Goal: Browse casually: Explore the website without a specific task or goal

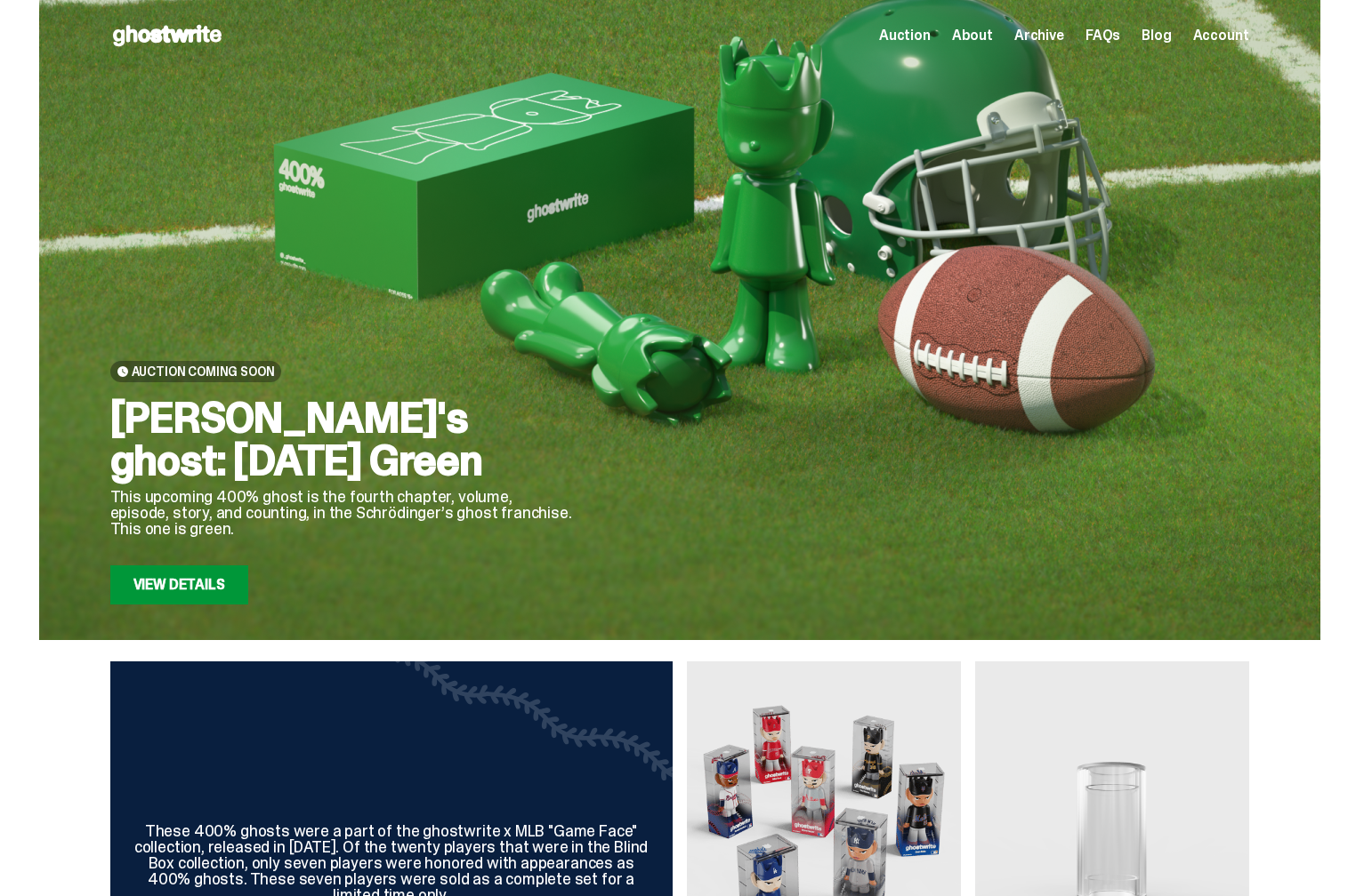
click at [1047, 32] on span "Archive" at bounding box center [1039, 35] width 50 height 15
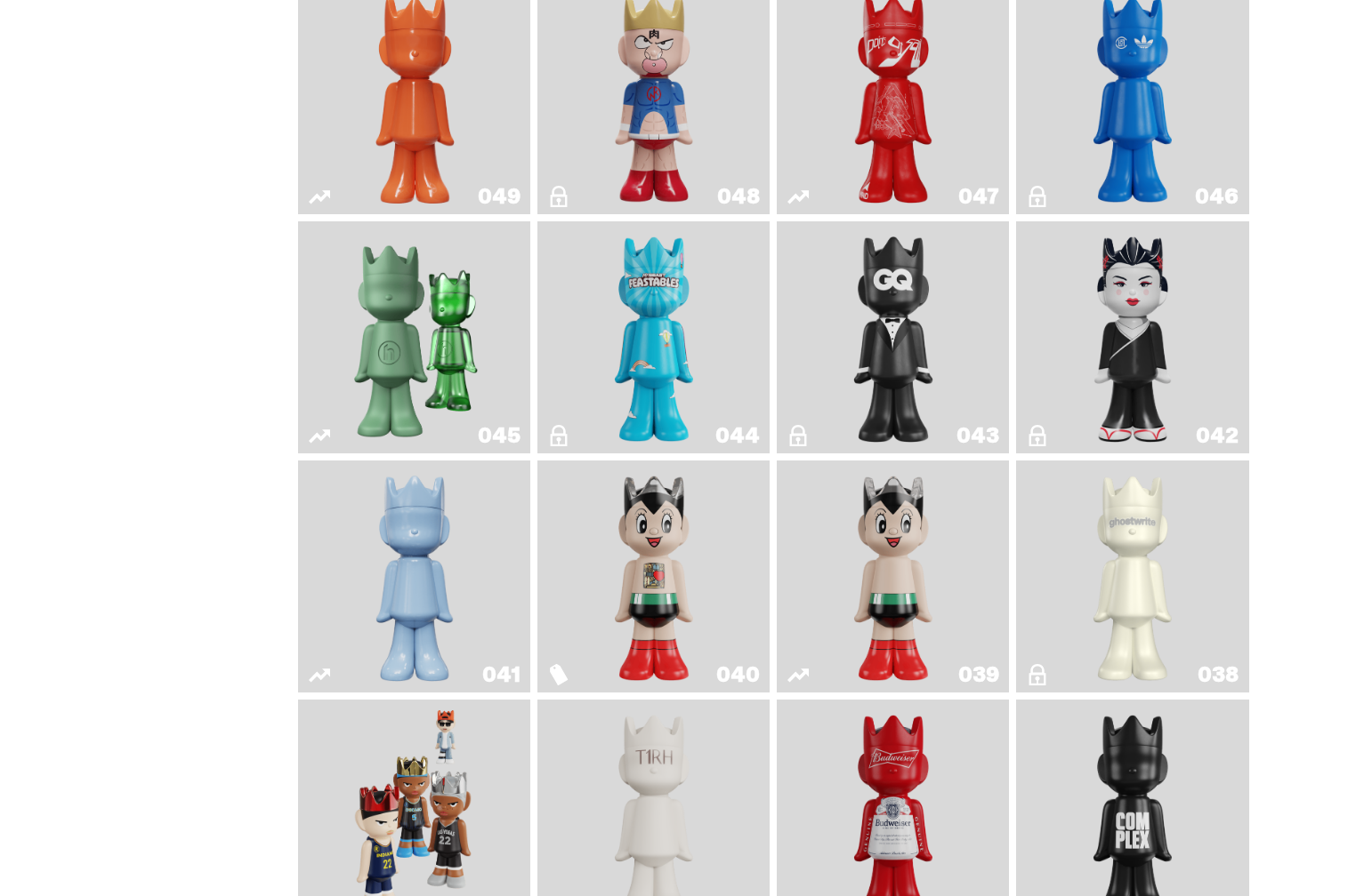
scroll to position [781, 0]
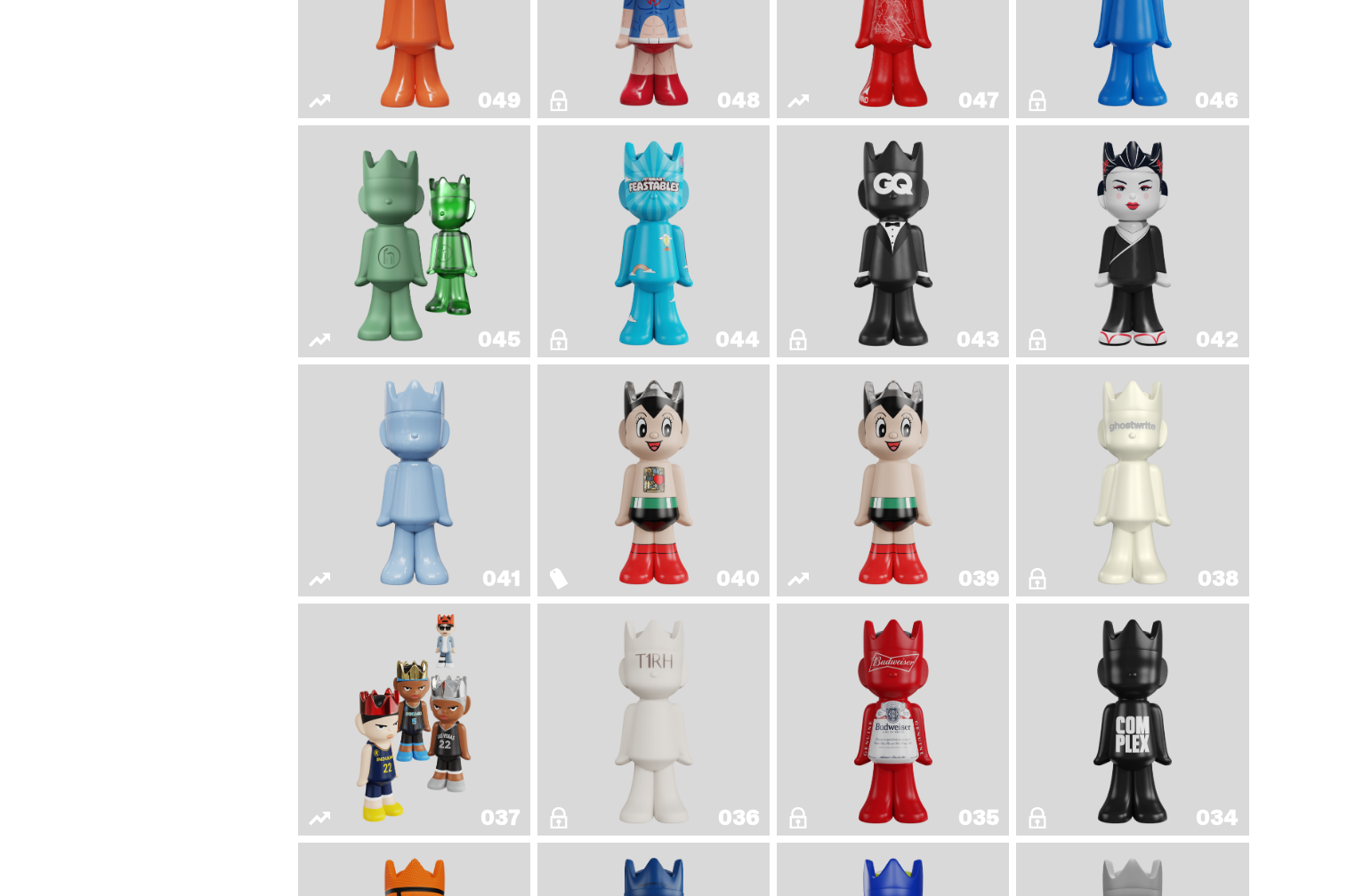
click at [392, 589] on img "Schrödinger's ghost: Winter Blue" at bounding box center [415, 481] width 95 height 218
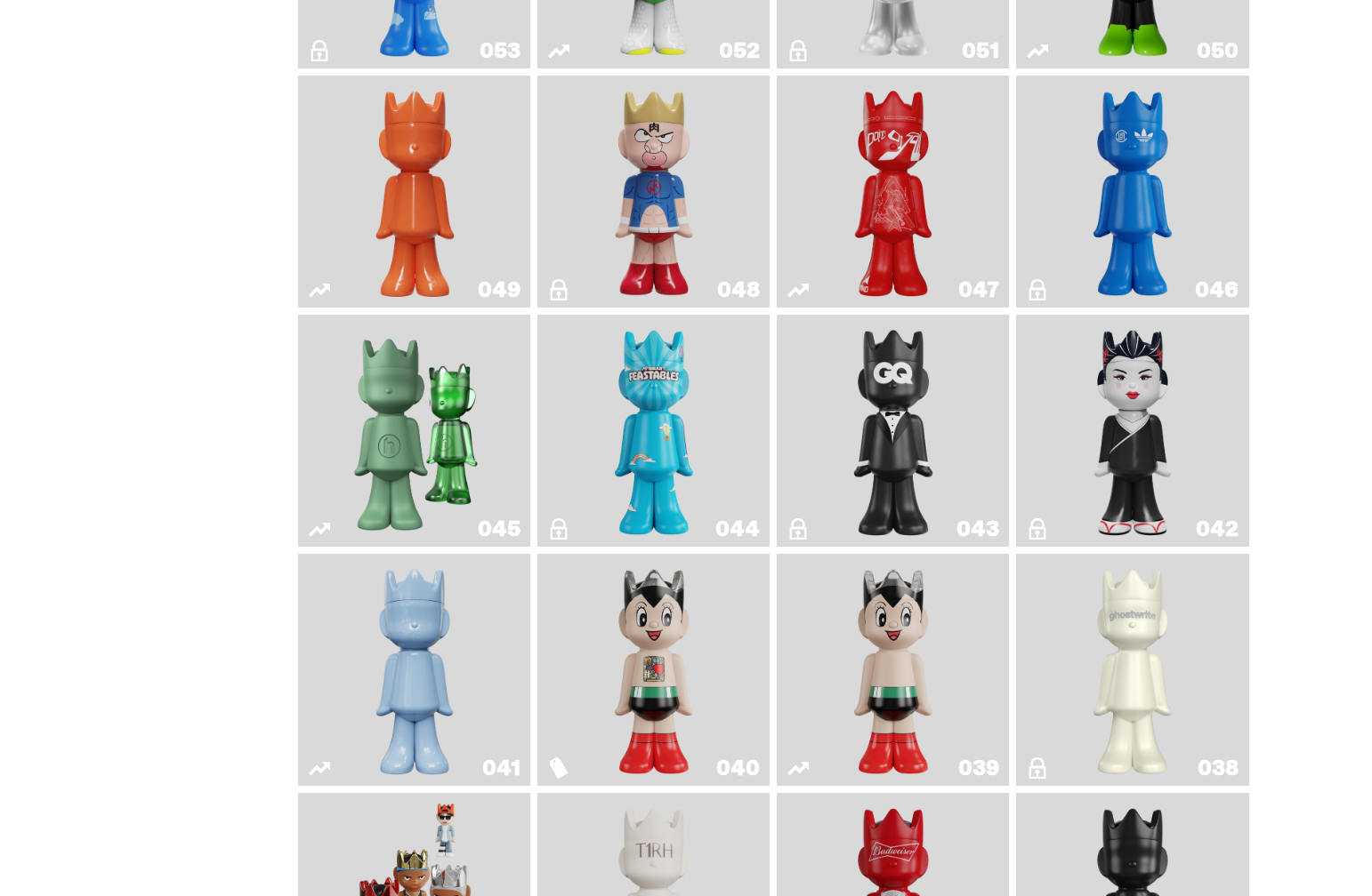
scroll to position [580, 0]
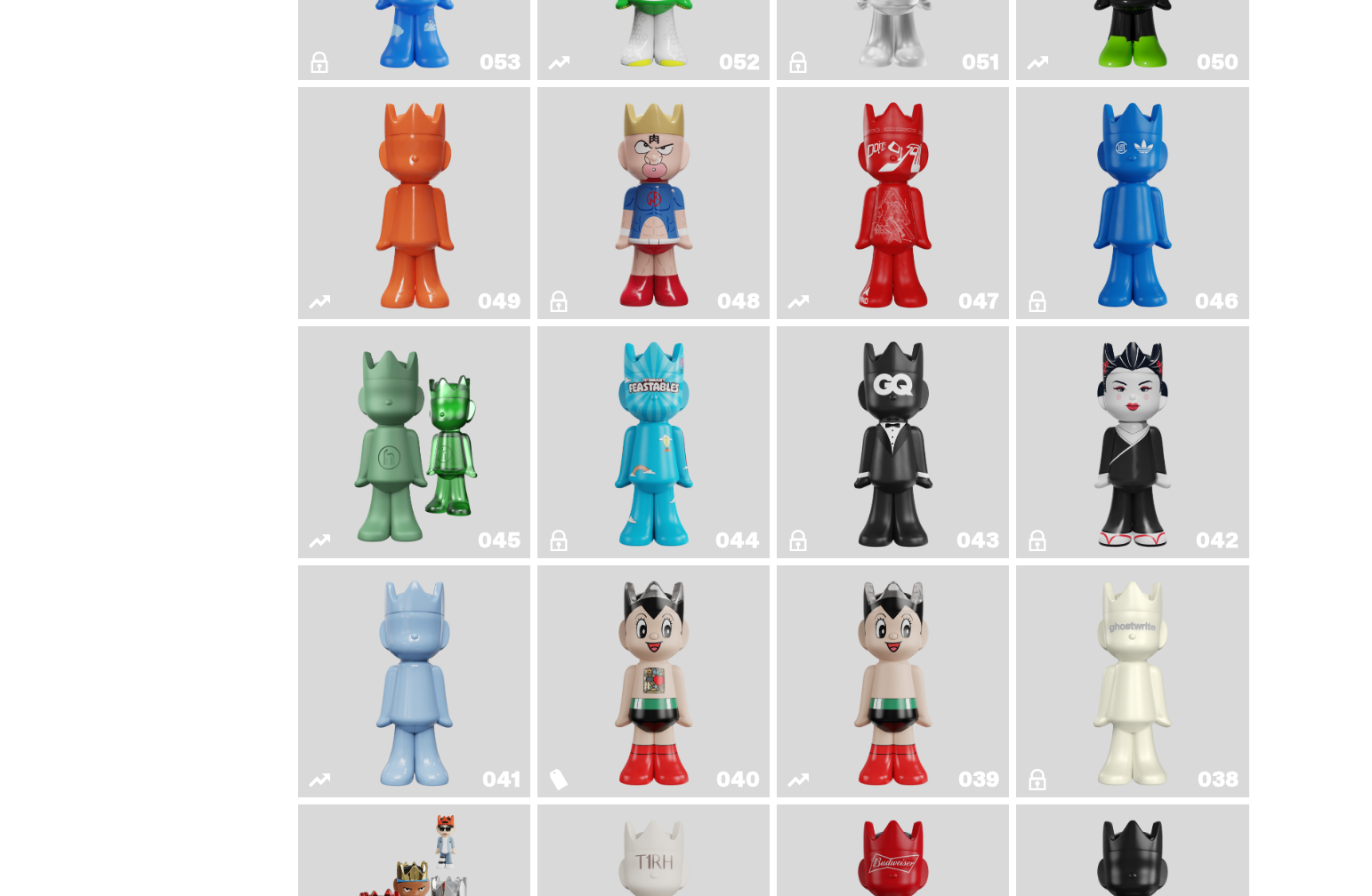
click at [420, 223] on img "Schrödinger's ghost: Orange Vibe" at bounding box center [415, 204] width 95 height 218
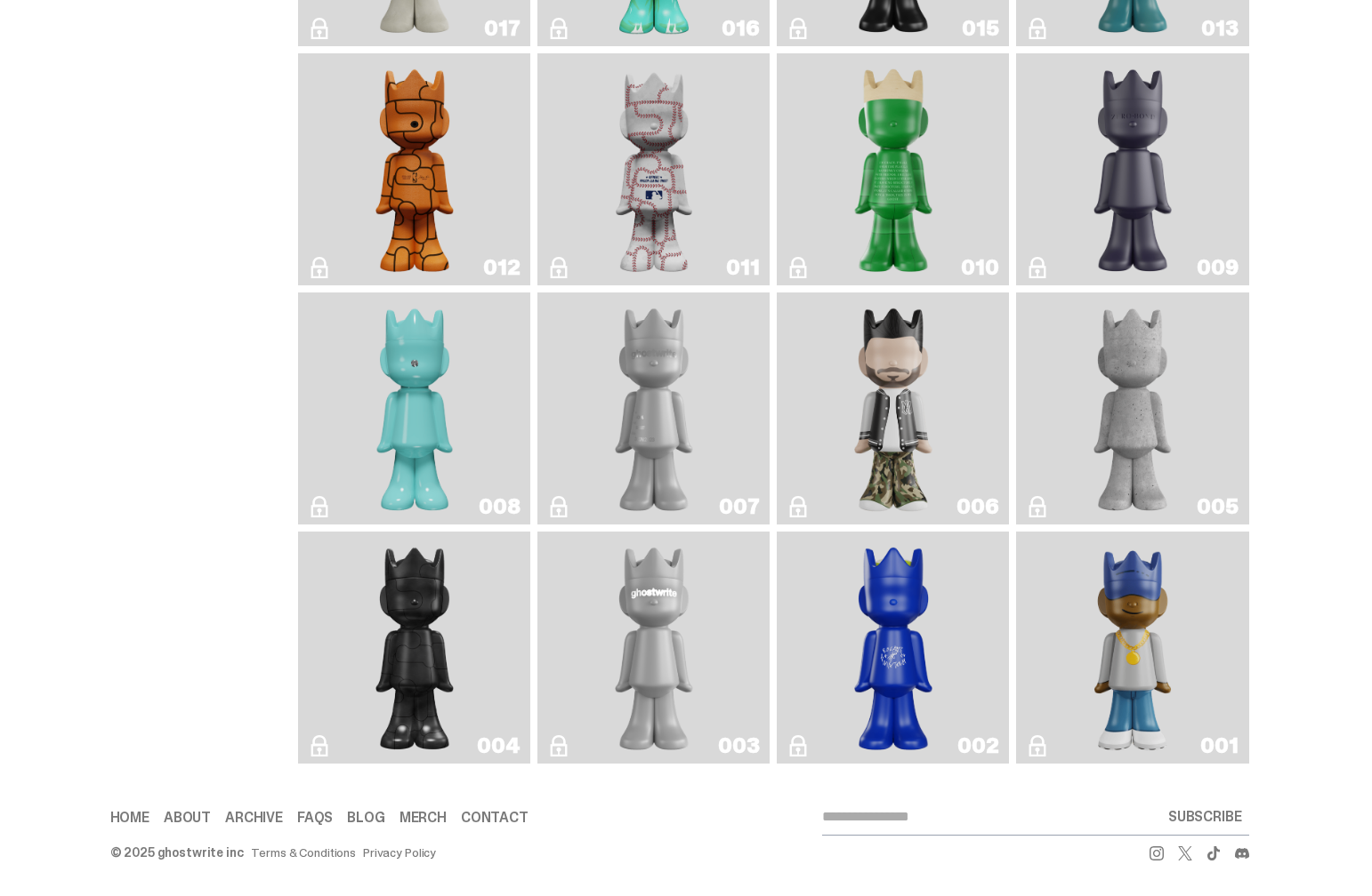
scroll to position [2989, 0]
click at [426, 628] on img "Toy Store" at bounding box center [415, 648] width 95 height 218
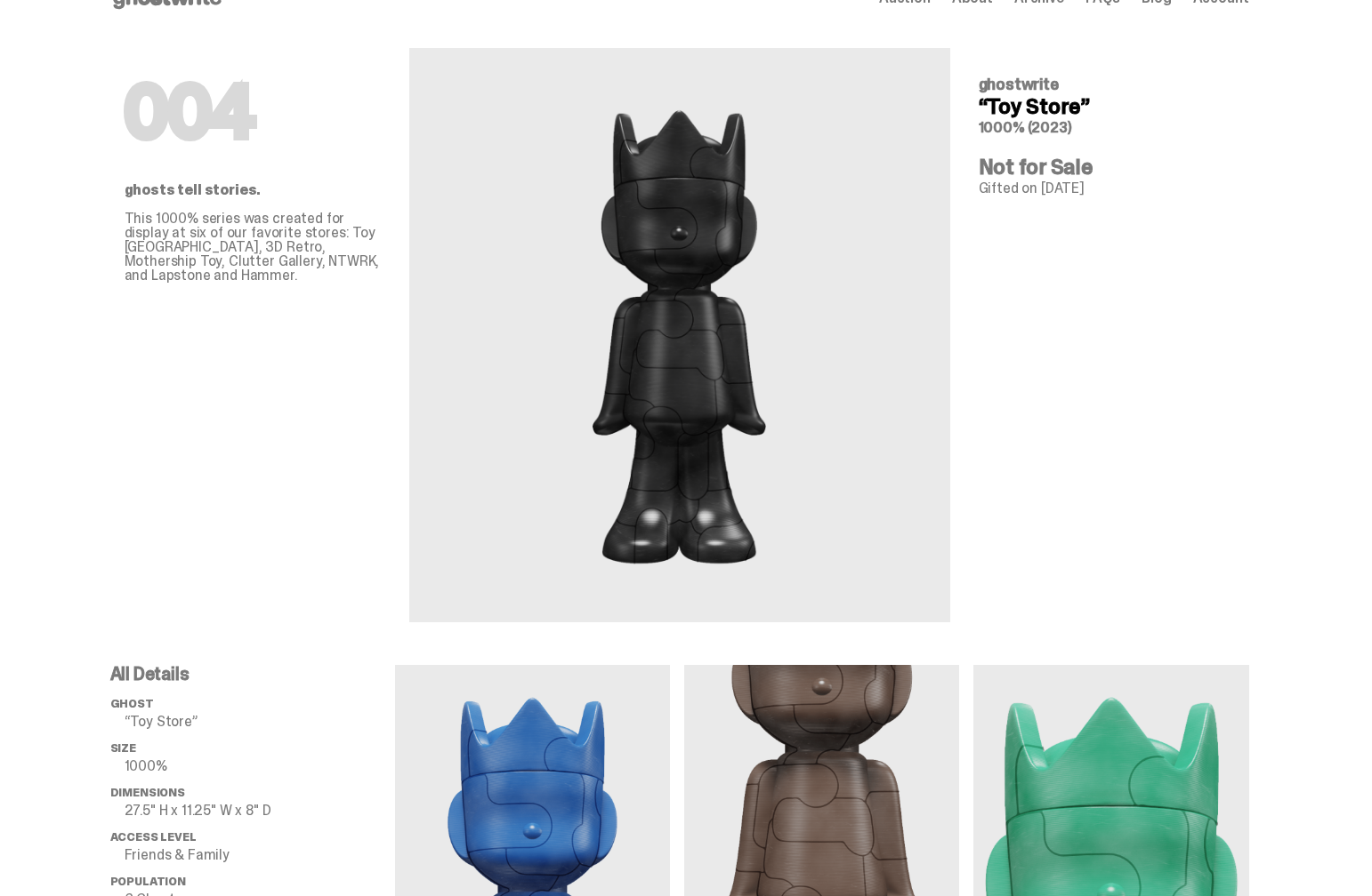
scroll to position [41, 0]
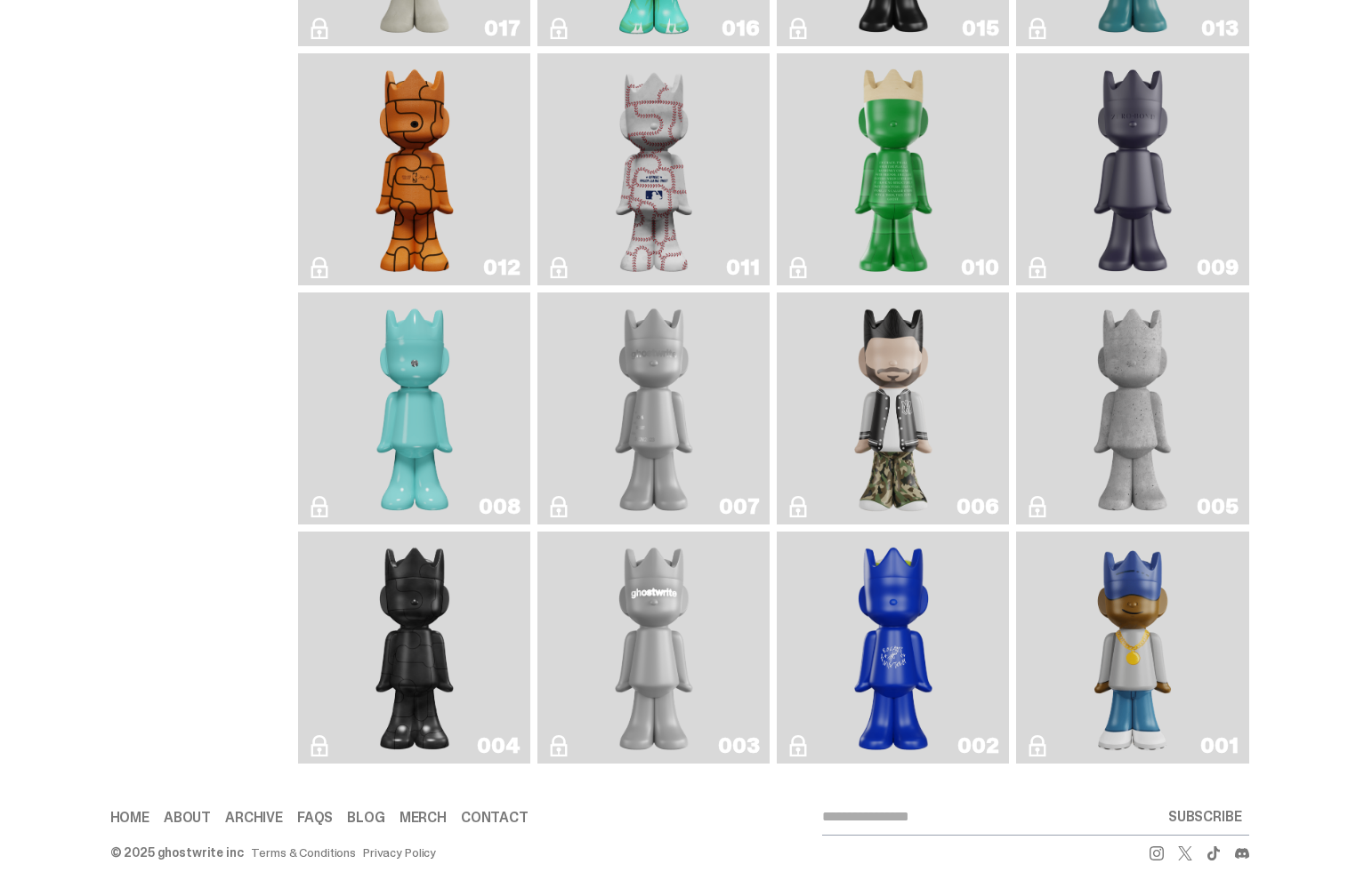
scroll to position [2989, 0]
click at [383, 602] on img "Toy Store" at bounding box center [415, 648] width 95 height 218
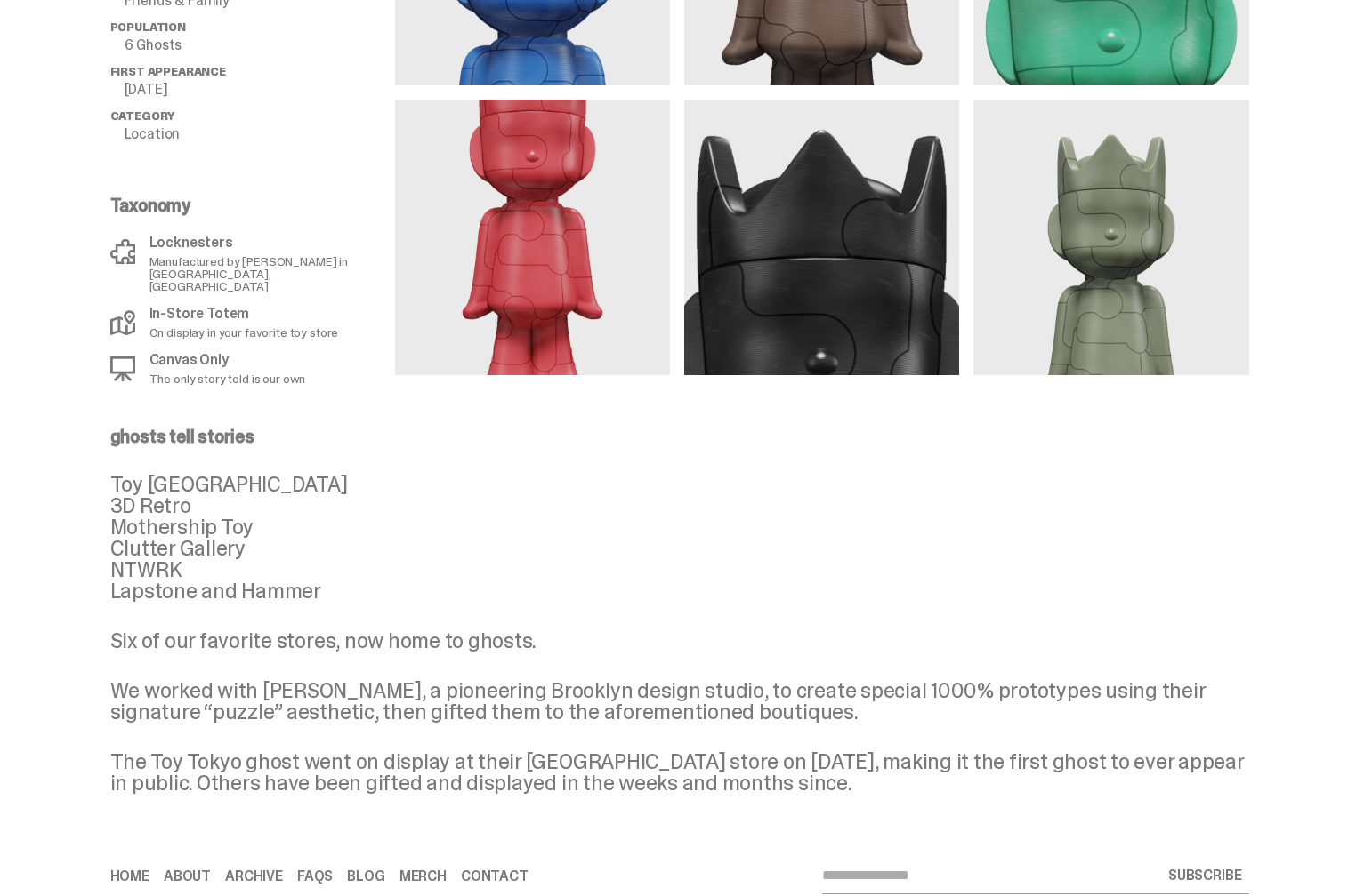
scroll to position [892, 0]
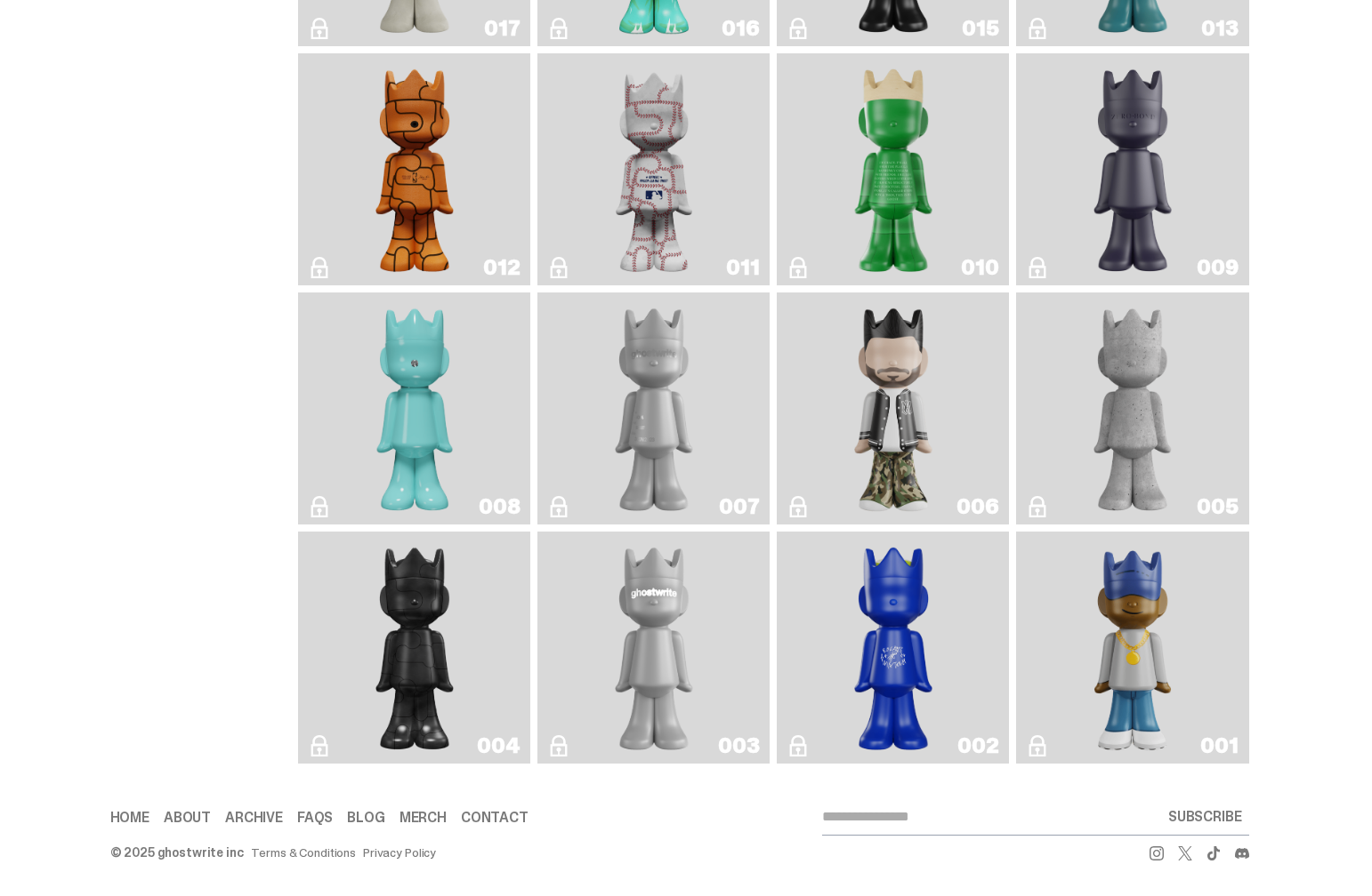
scroll to position [2958, 0]
click at [421, 401] on img "Robin" at bounding box center [415, 409] width 95 height 218
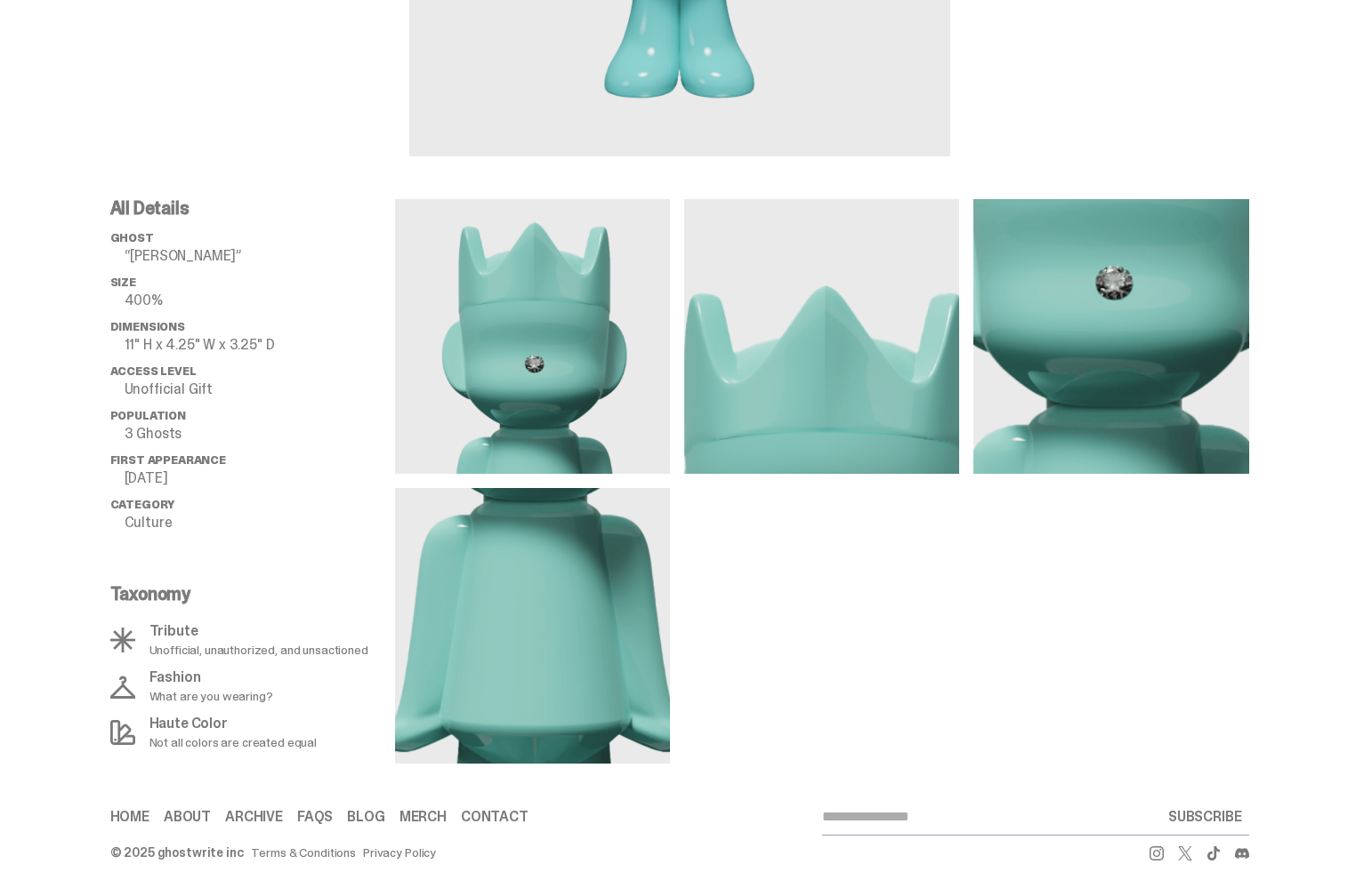
scroll to position [503, 0]
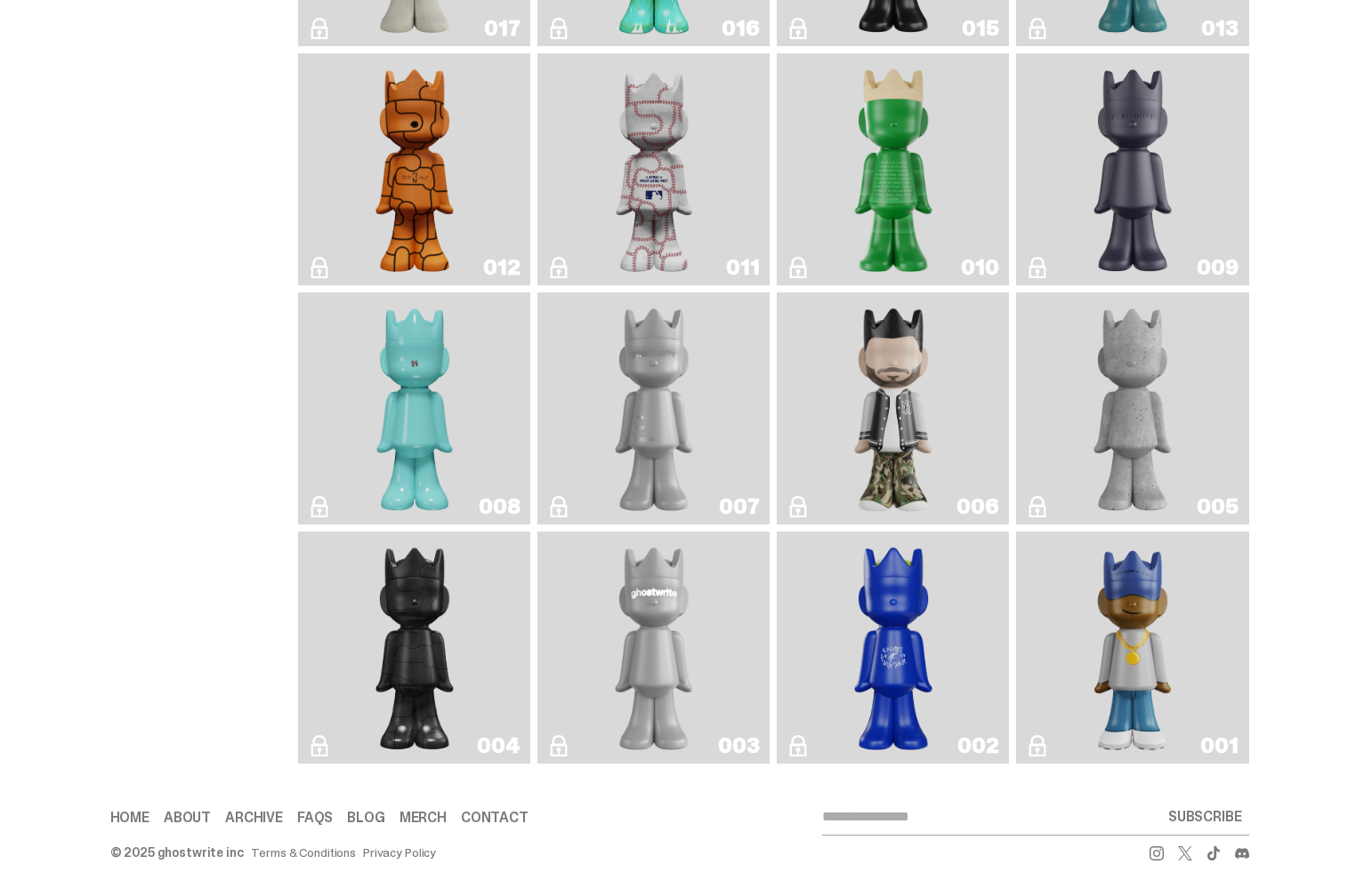
scroll to position [2919, 0]
click at [663, 402] on img "ghost repose" at bounding box center [654, 409] width 95 height 218
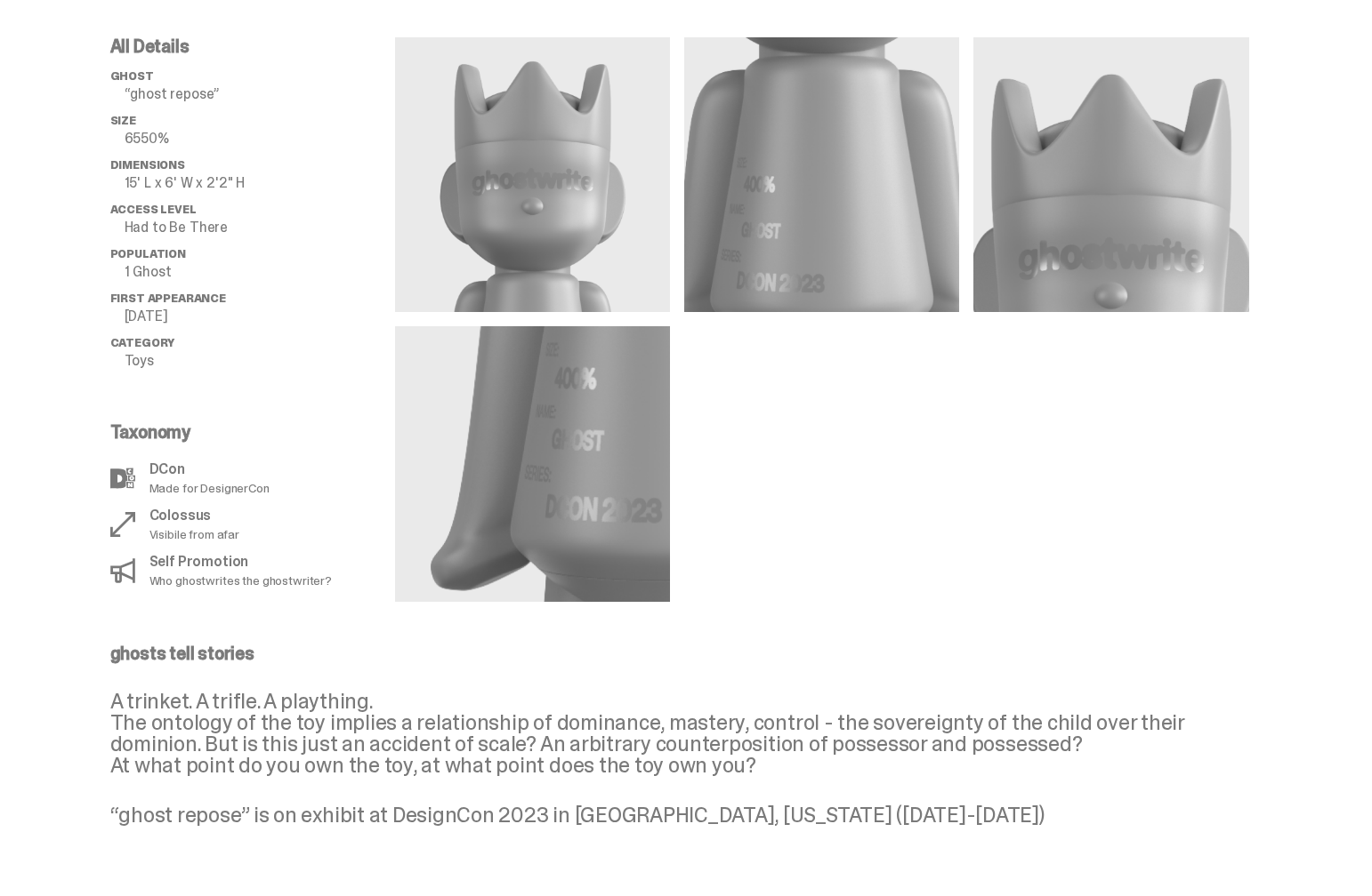
scroll to position [667, 0]
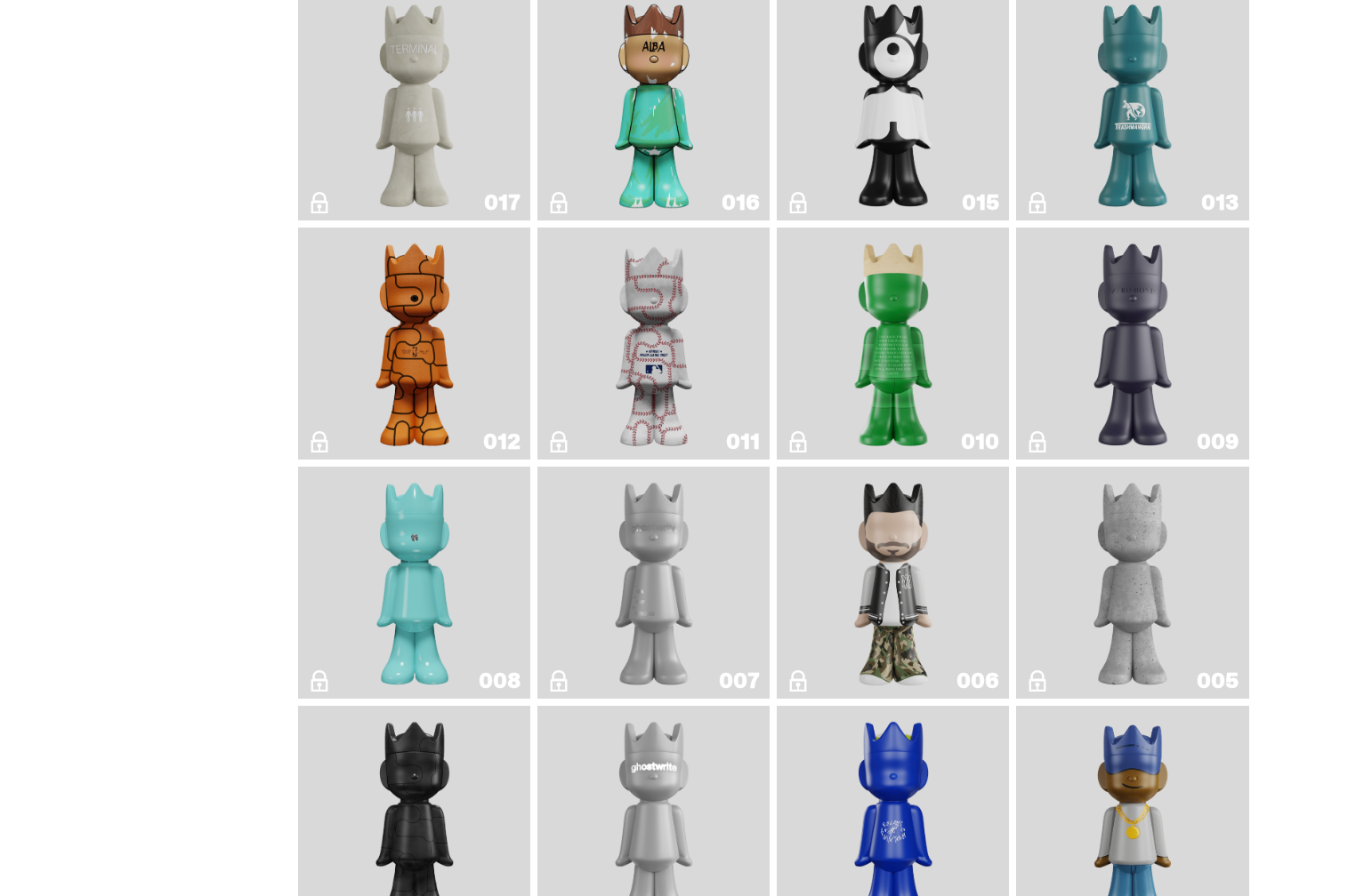
scroll to position [2579, 0]
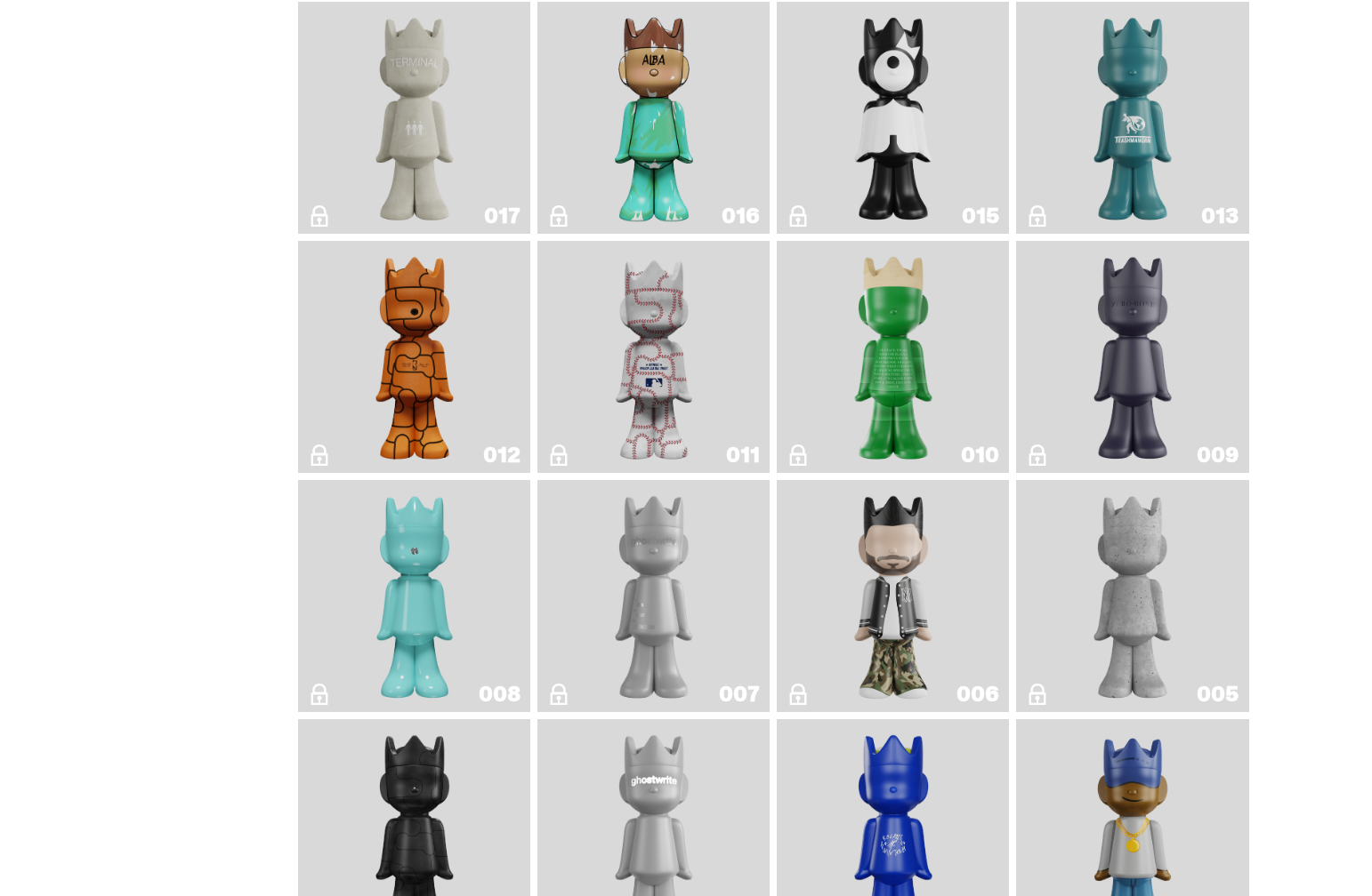
click at [651, 466] on img "Baseball" at bounding box center [654, 357] width 93 height 218
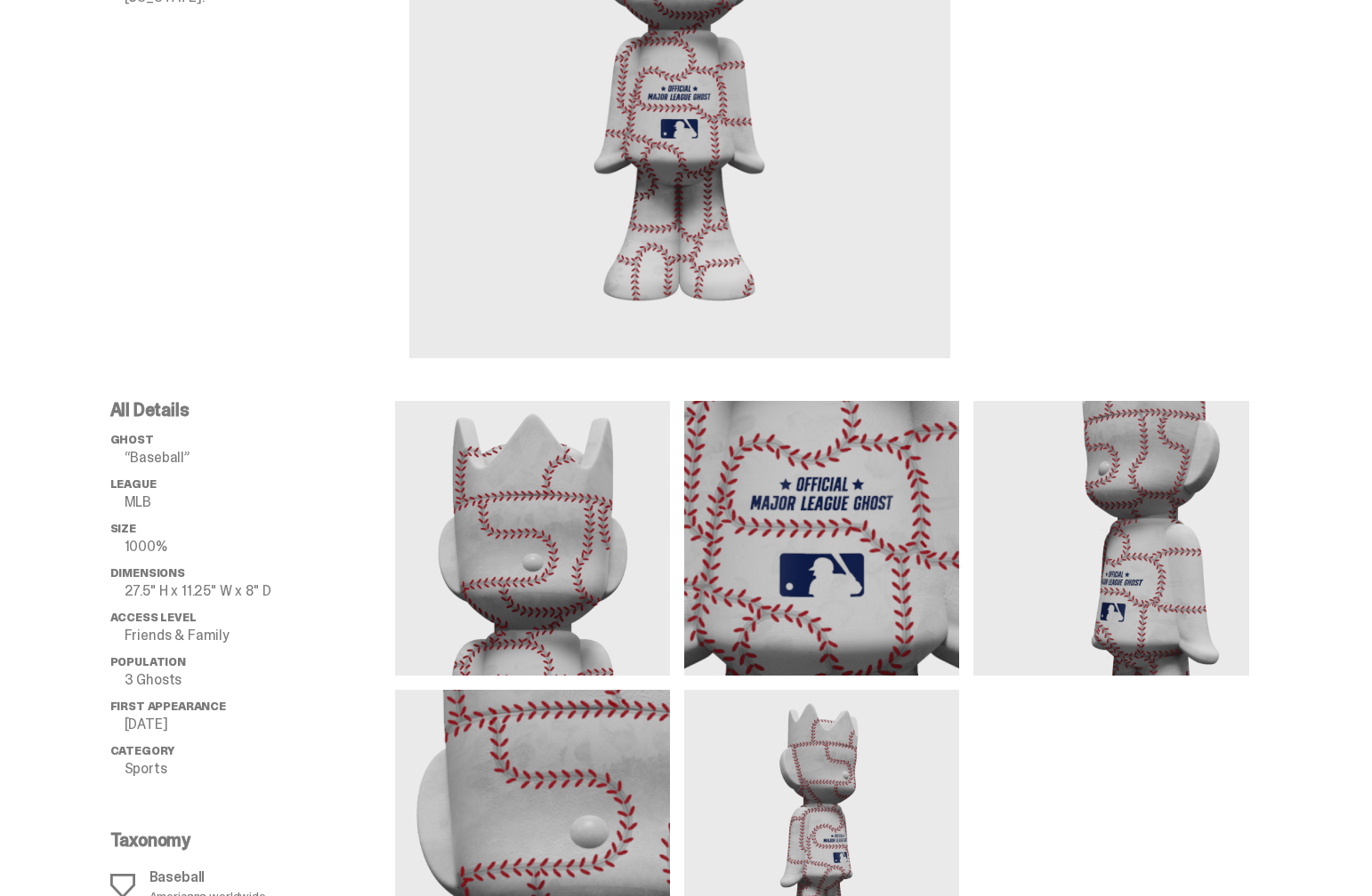
scroll to position [311, 0]
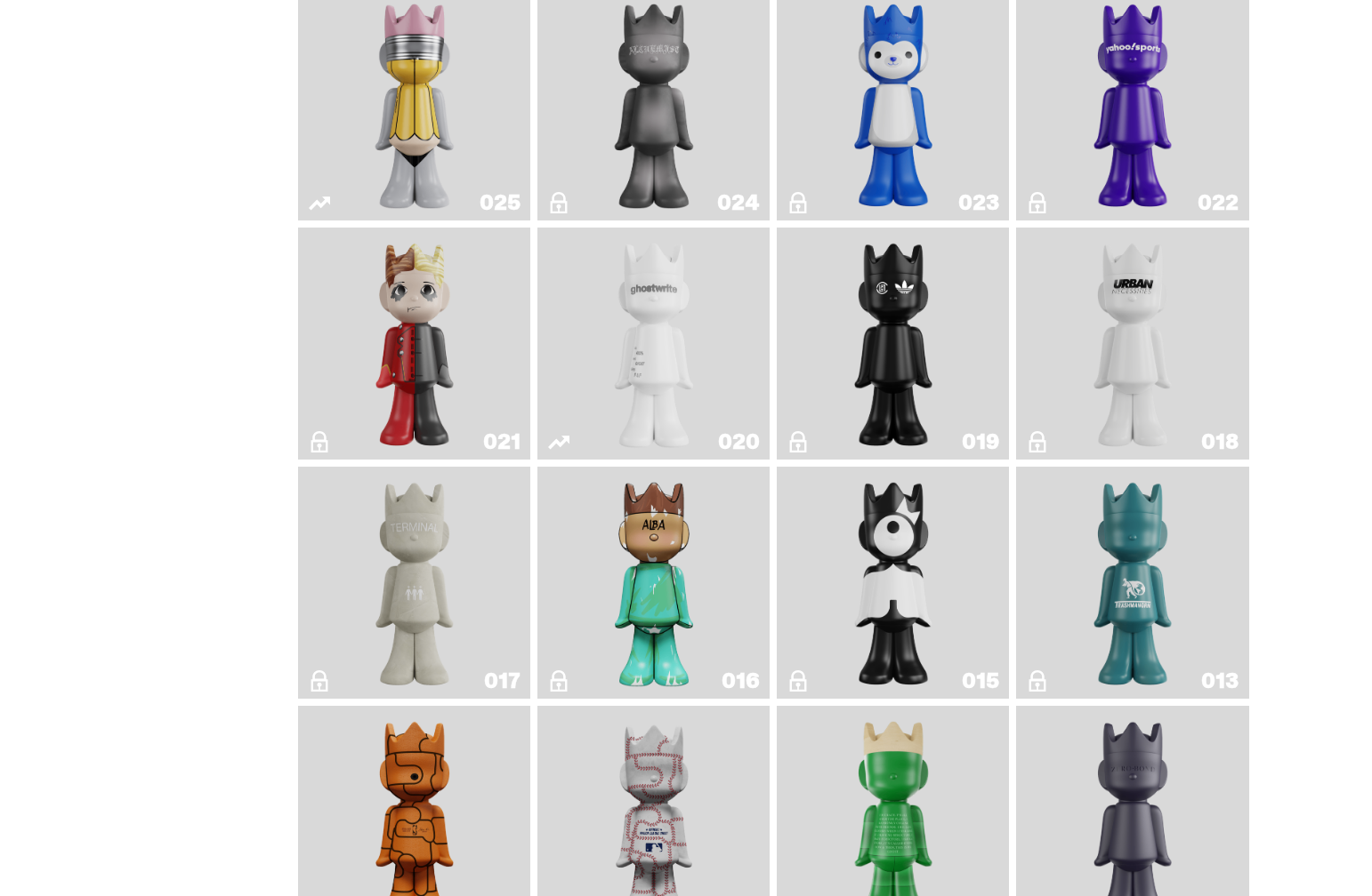
scroll to position [2108, 0]
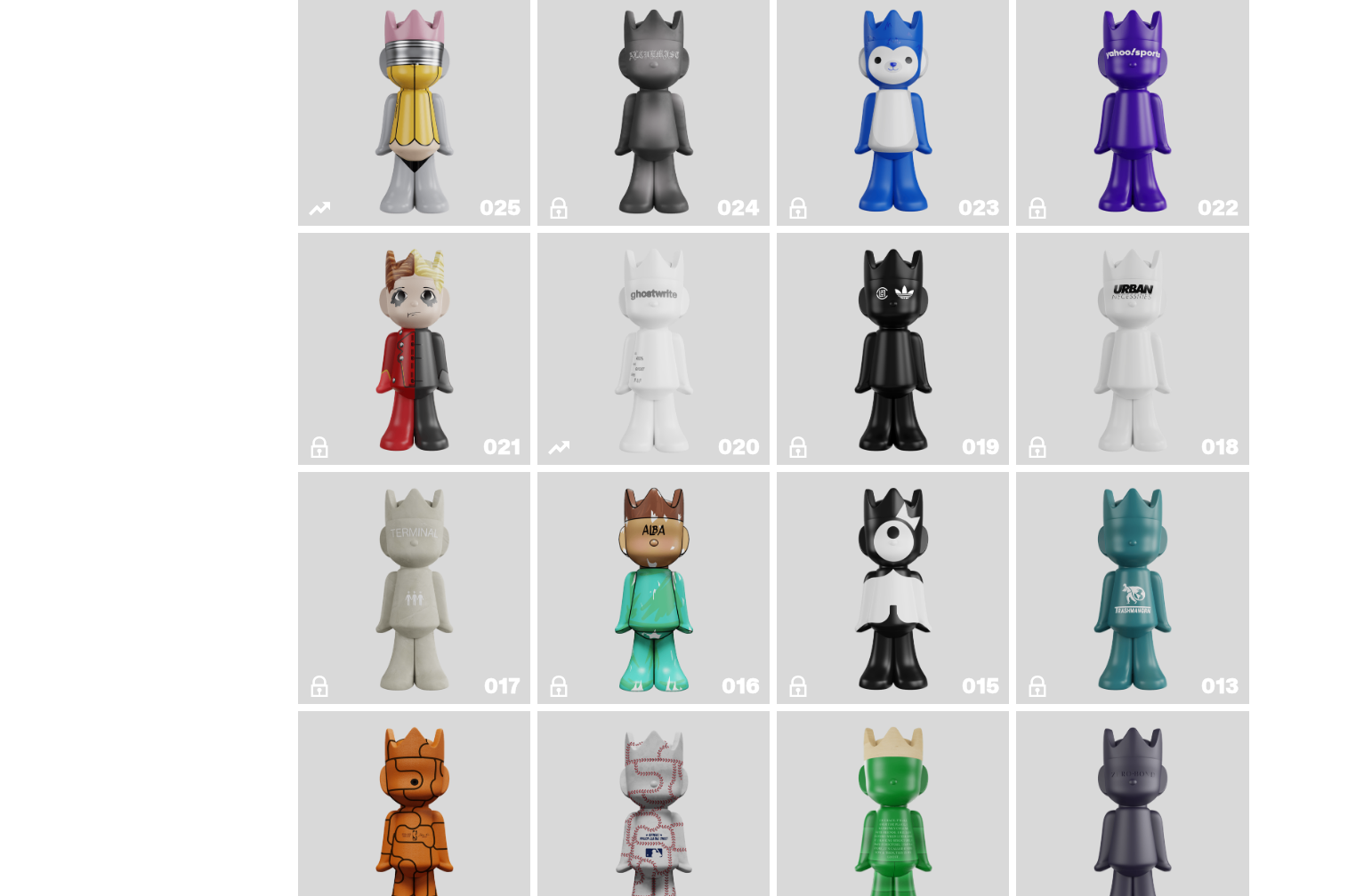
click at [656, 458] on img "ghost" at bounding box center [654, 349] width 123 height 218
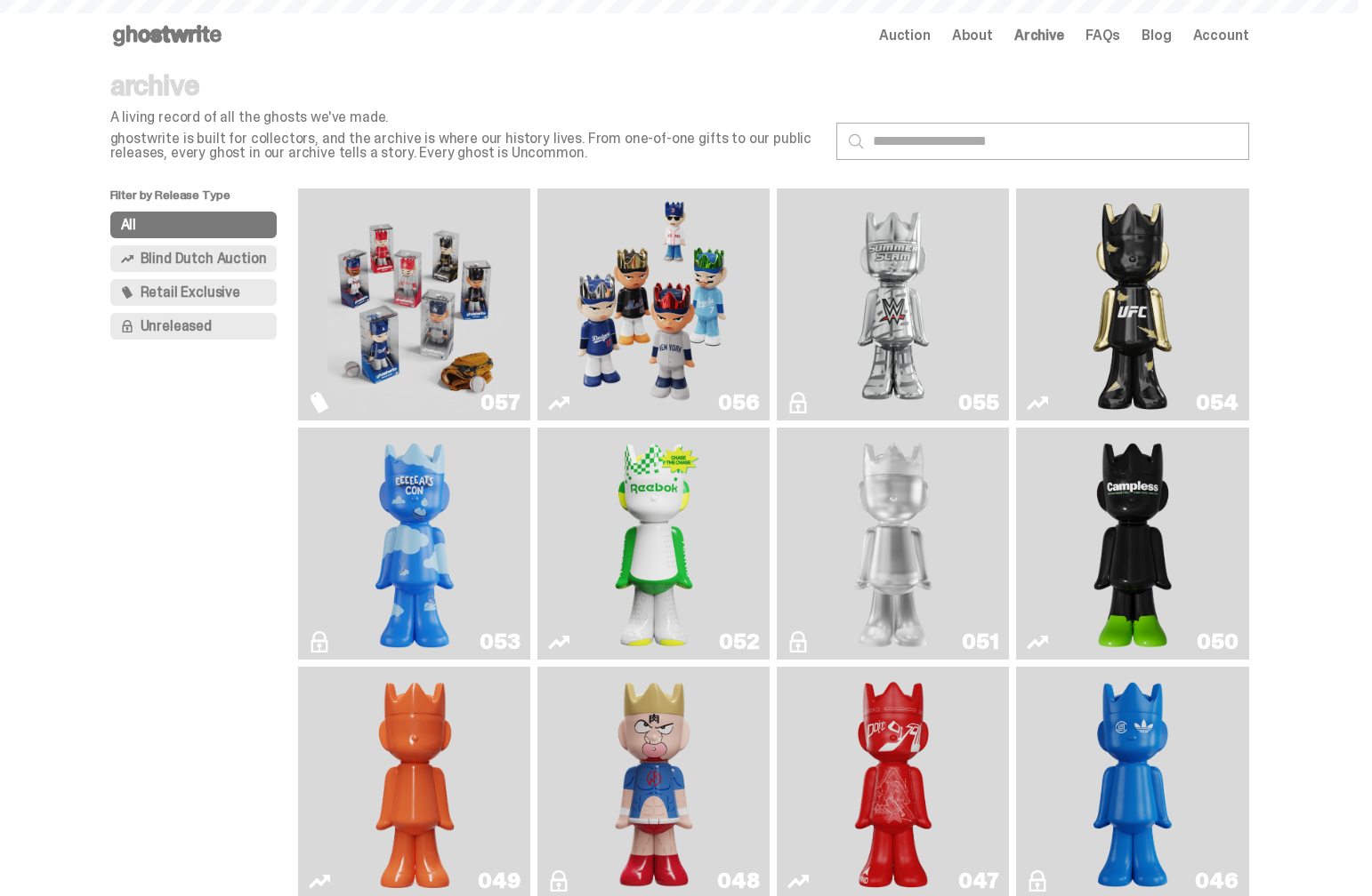
scroll to position [2108, 0]
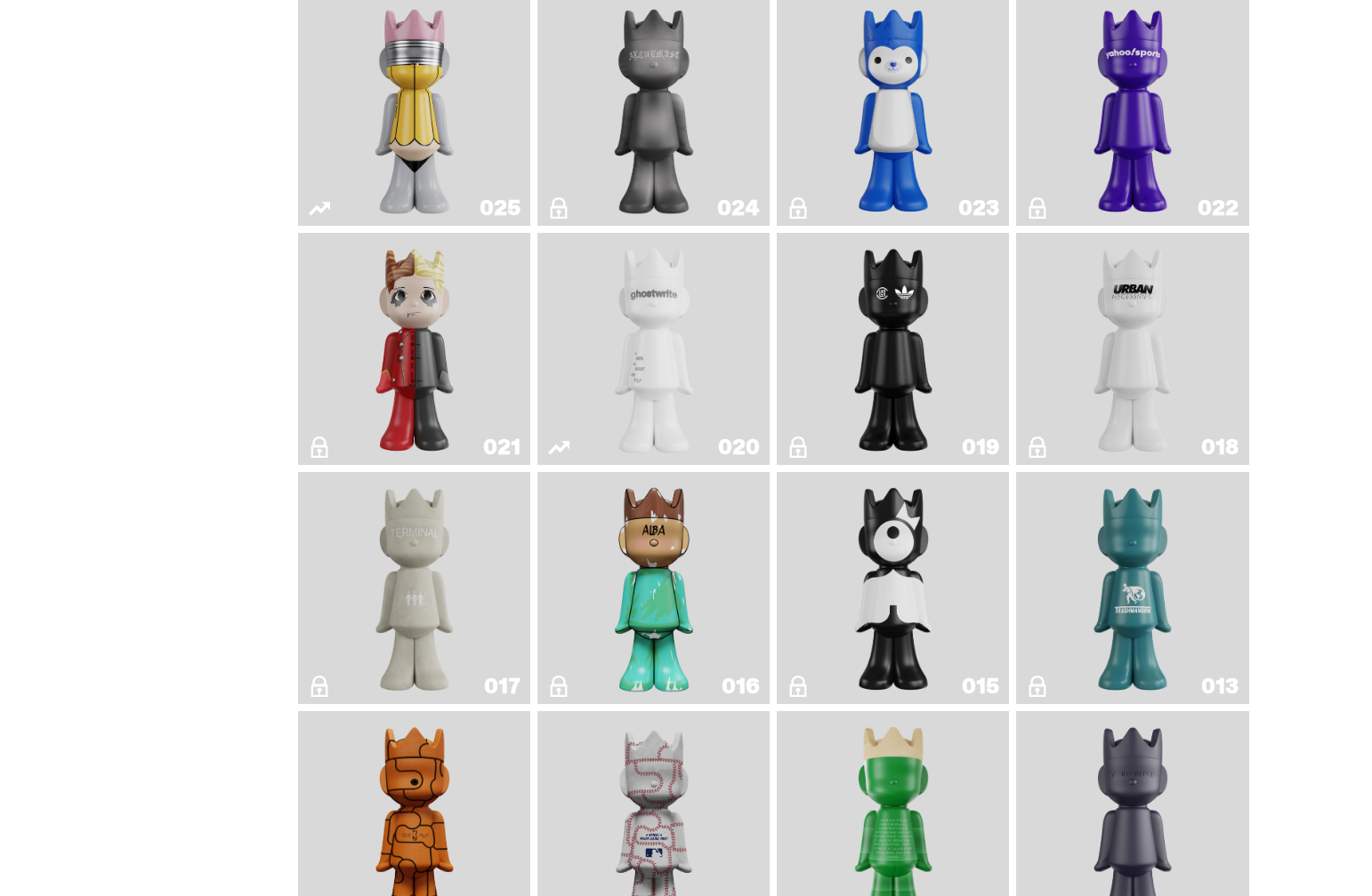
click at [908, 458] on img "Year of the Dragon" at bounding box center [894, 349] width 95 height 218
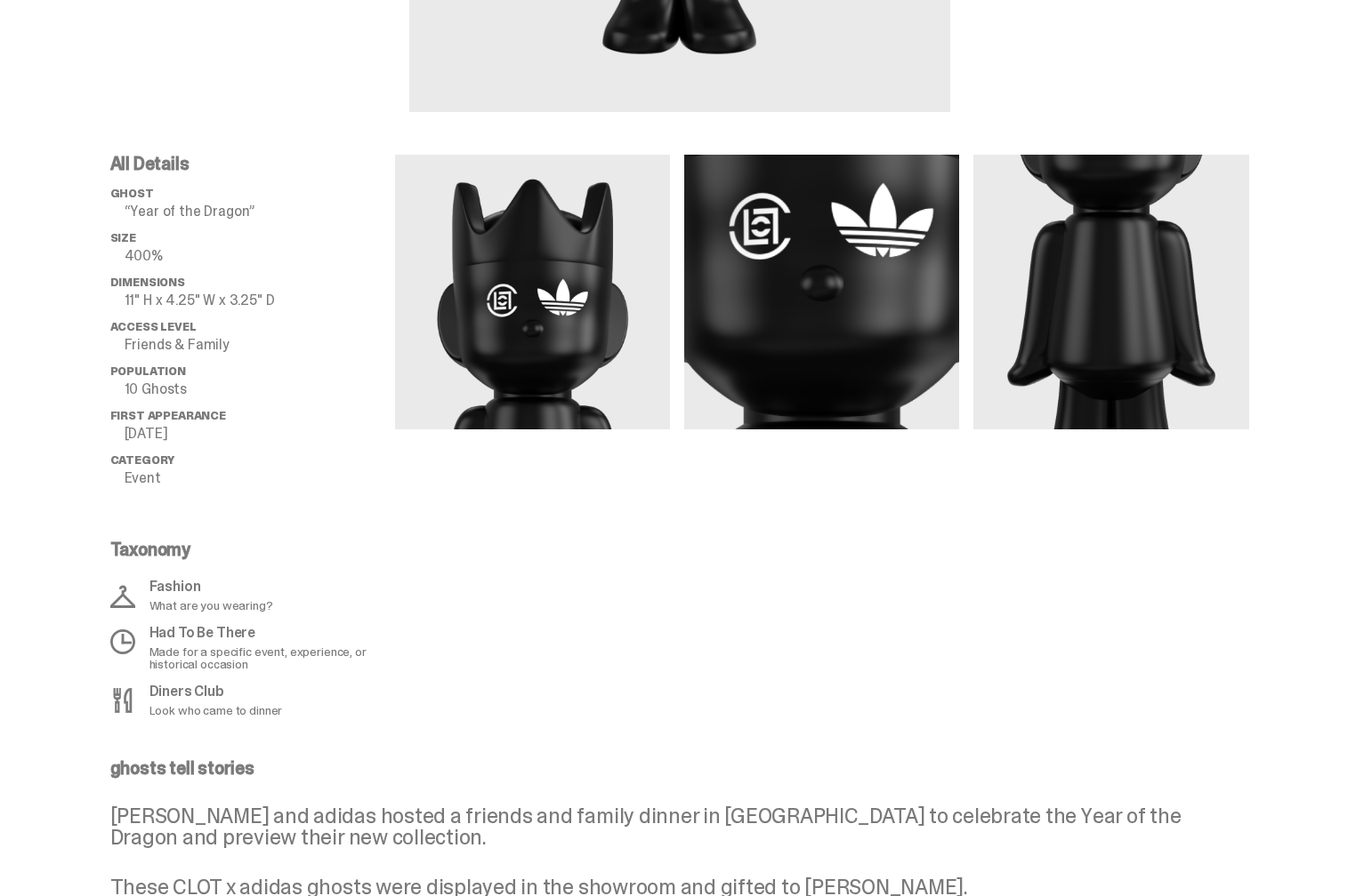
scroll to position [546, 0]
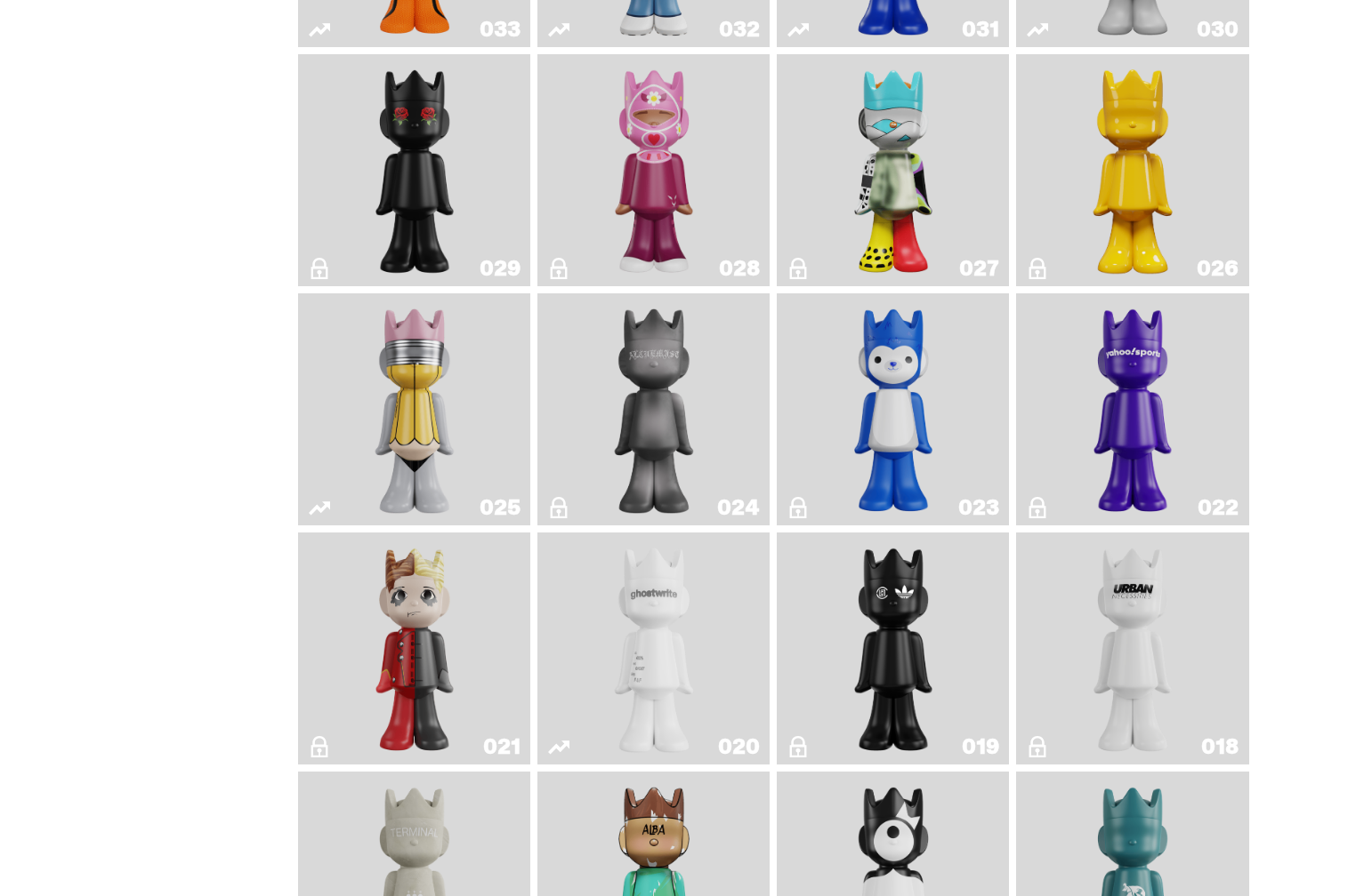
scroll to position [1812, 0]
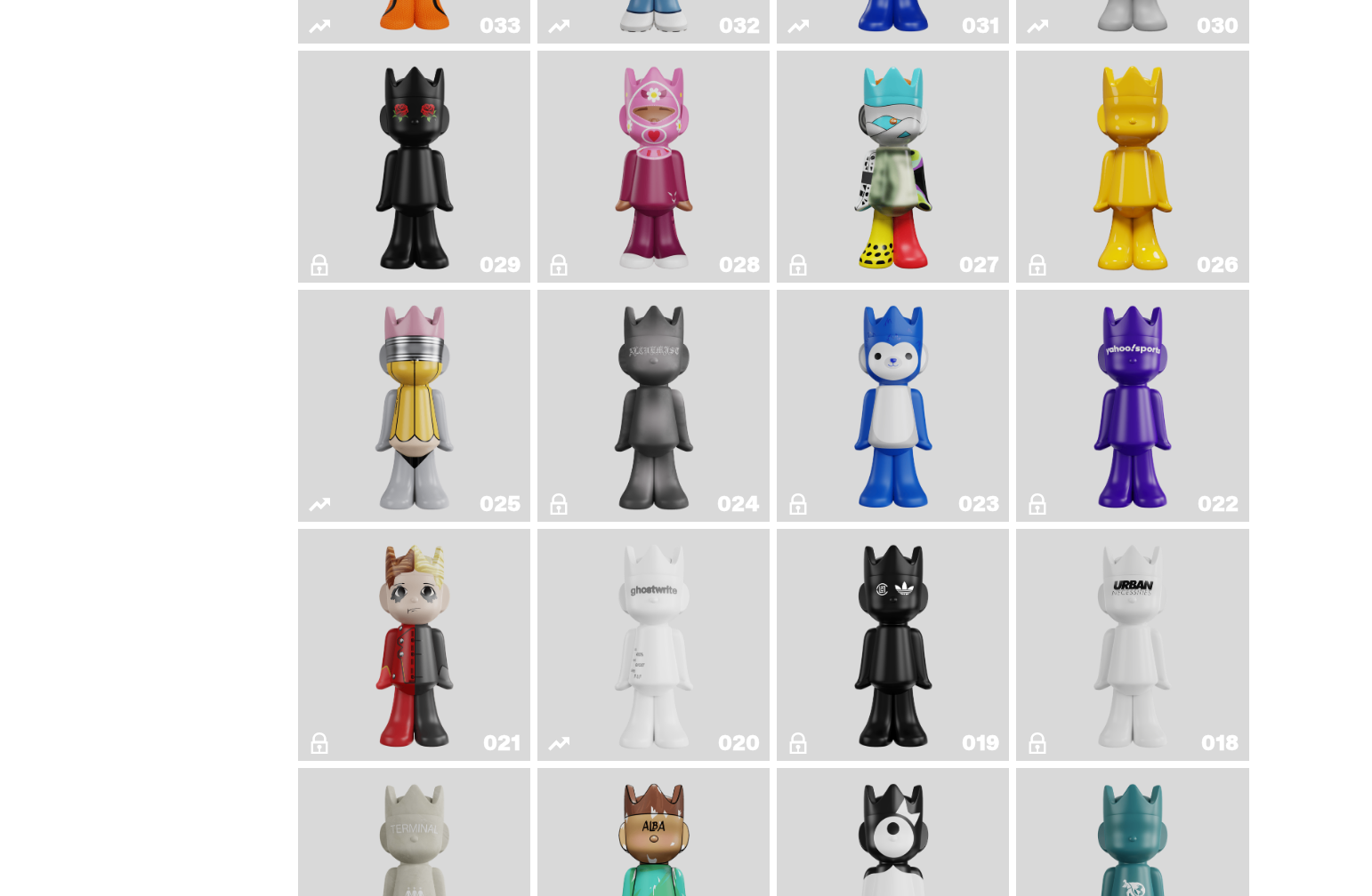
click at [409, 509] on img "No. 2 Pencil" at bounding box center [415, 406] width 123 height 218
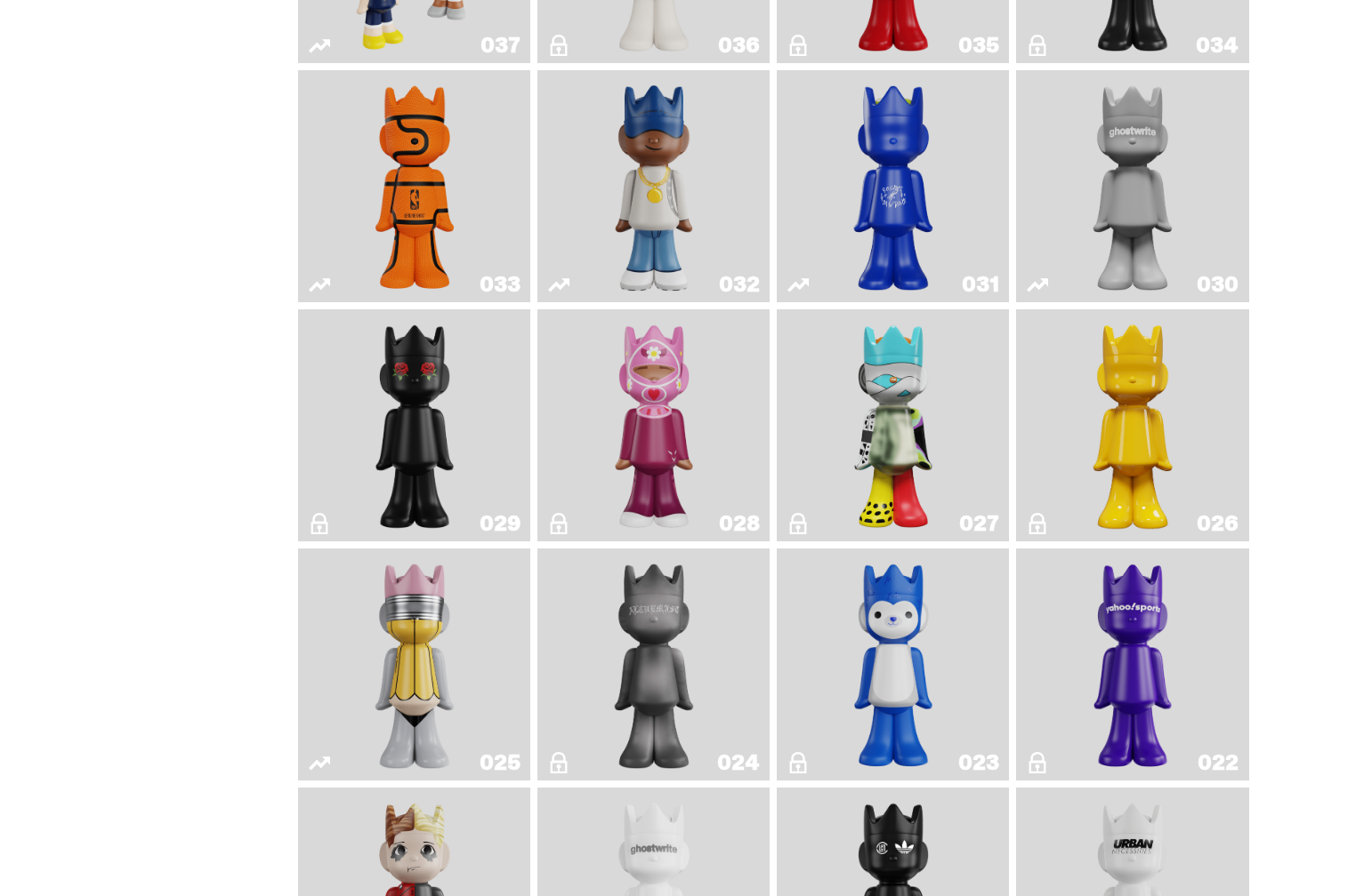
scroll to position [1549, 0]
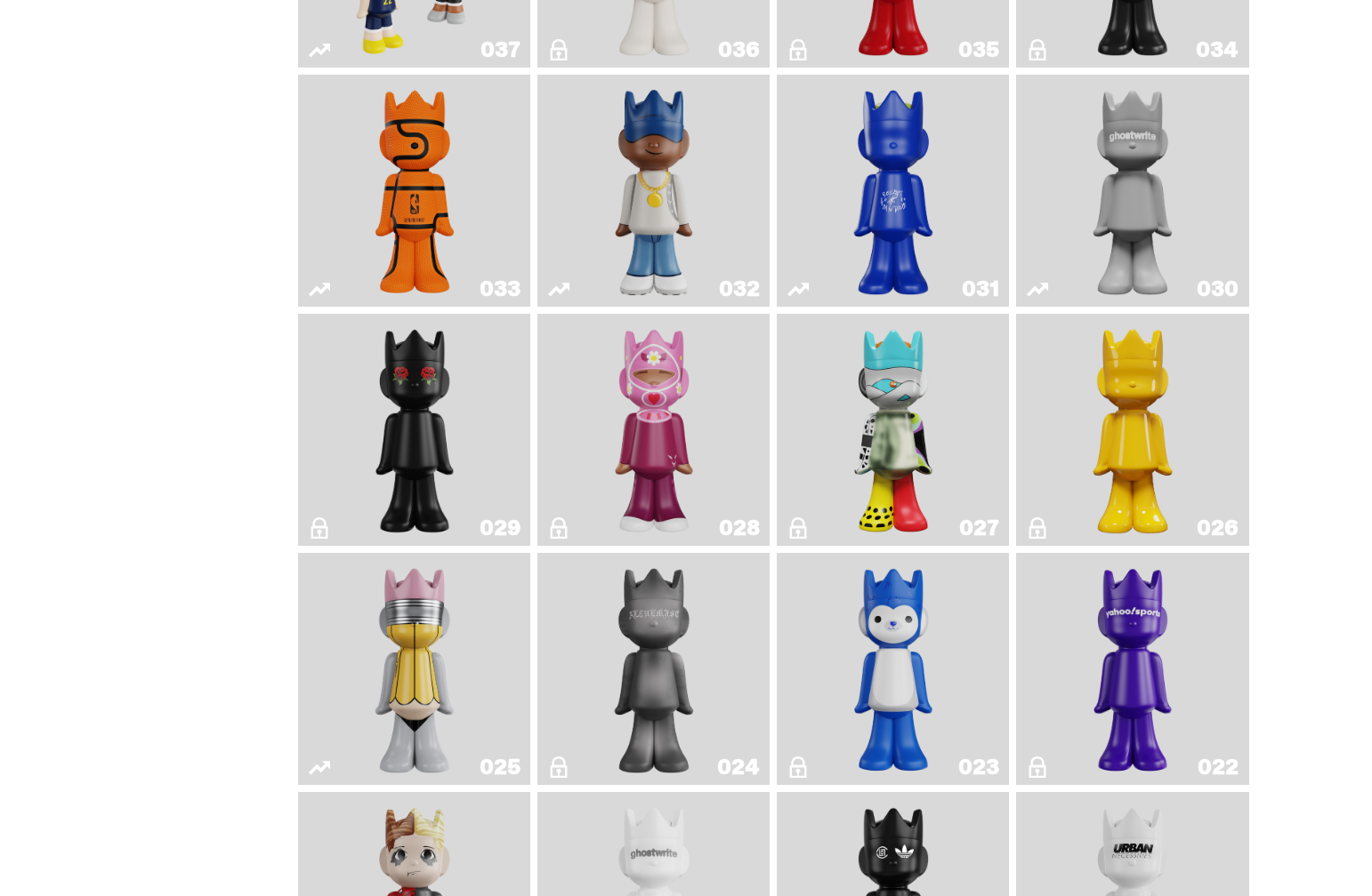
click at [1136, 533] on img "Schrödinger's ghost: New Dawn" at bounding box center [1132, 430] width 123 height 218
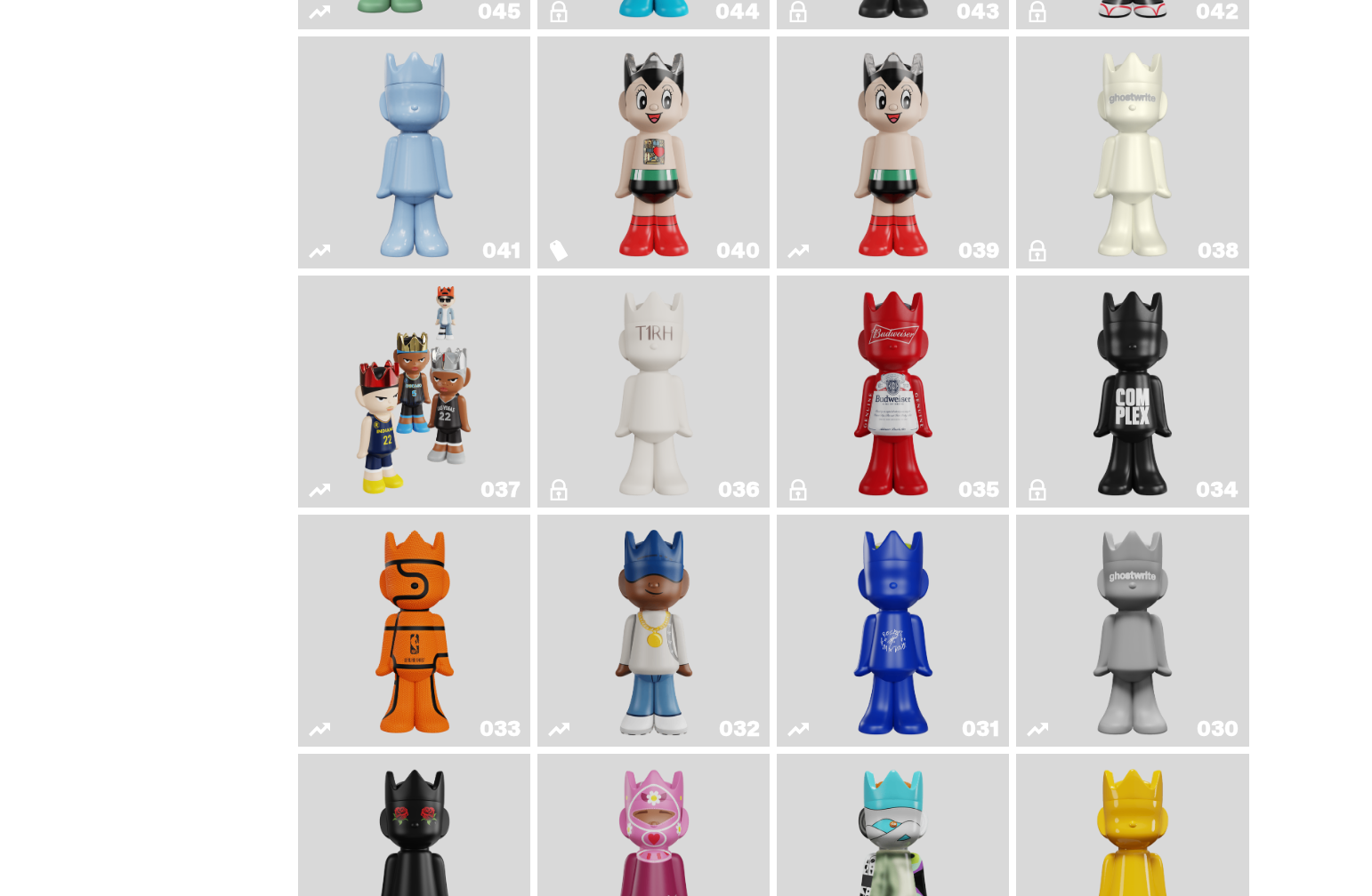
scroll to position [1108, 0]
click at [1113, 465] on img "Complex" at bounding box center [1133, 393] width 95 height 218
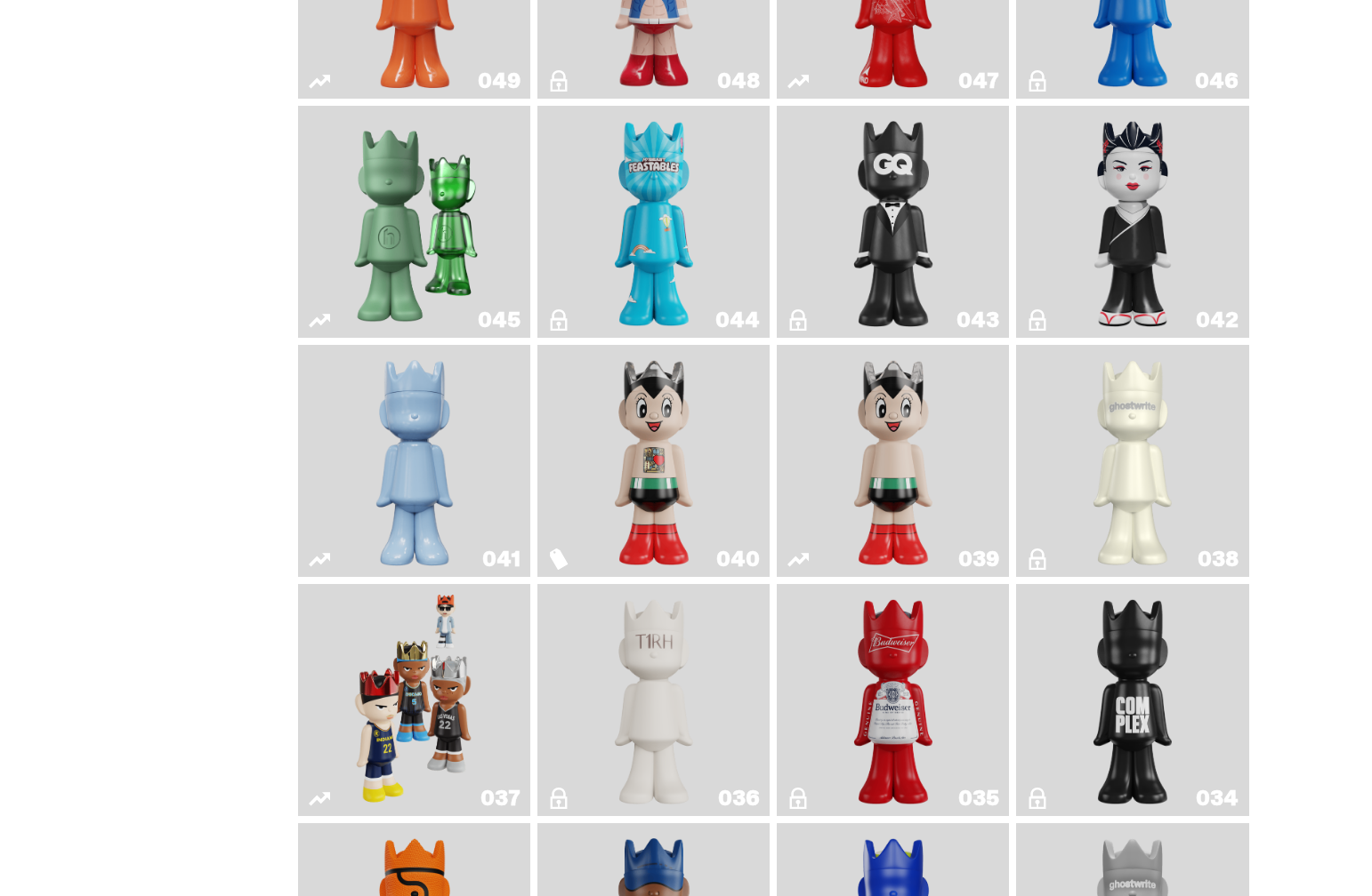
scroll to position [798, 0]
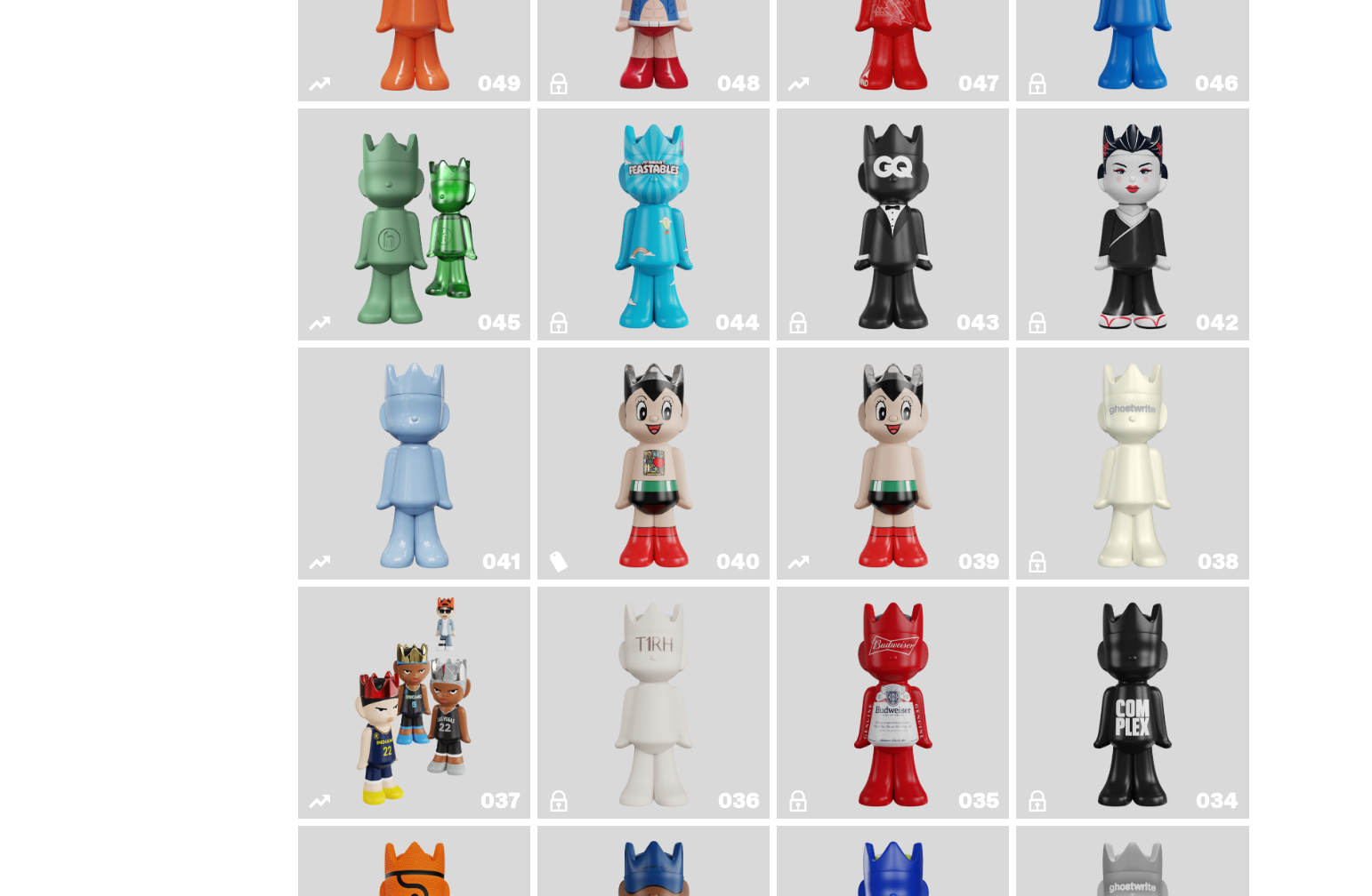
click at [1146, 532] on img "1A" at bounding box center [1133, 463] width 95 height 218
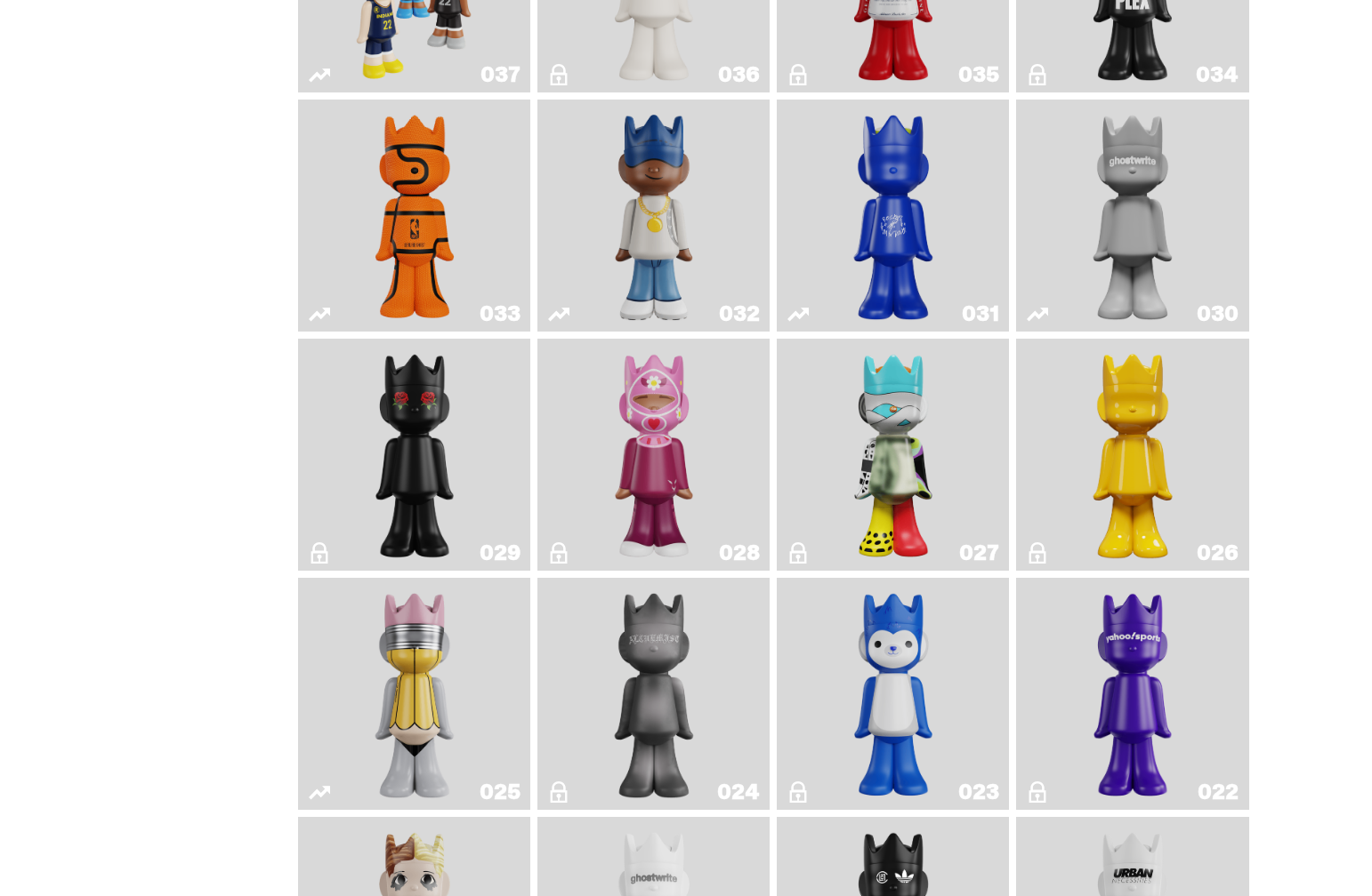
scroll to position [1508, 0]
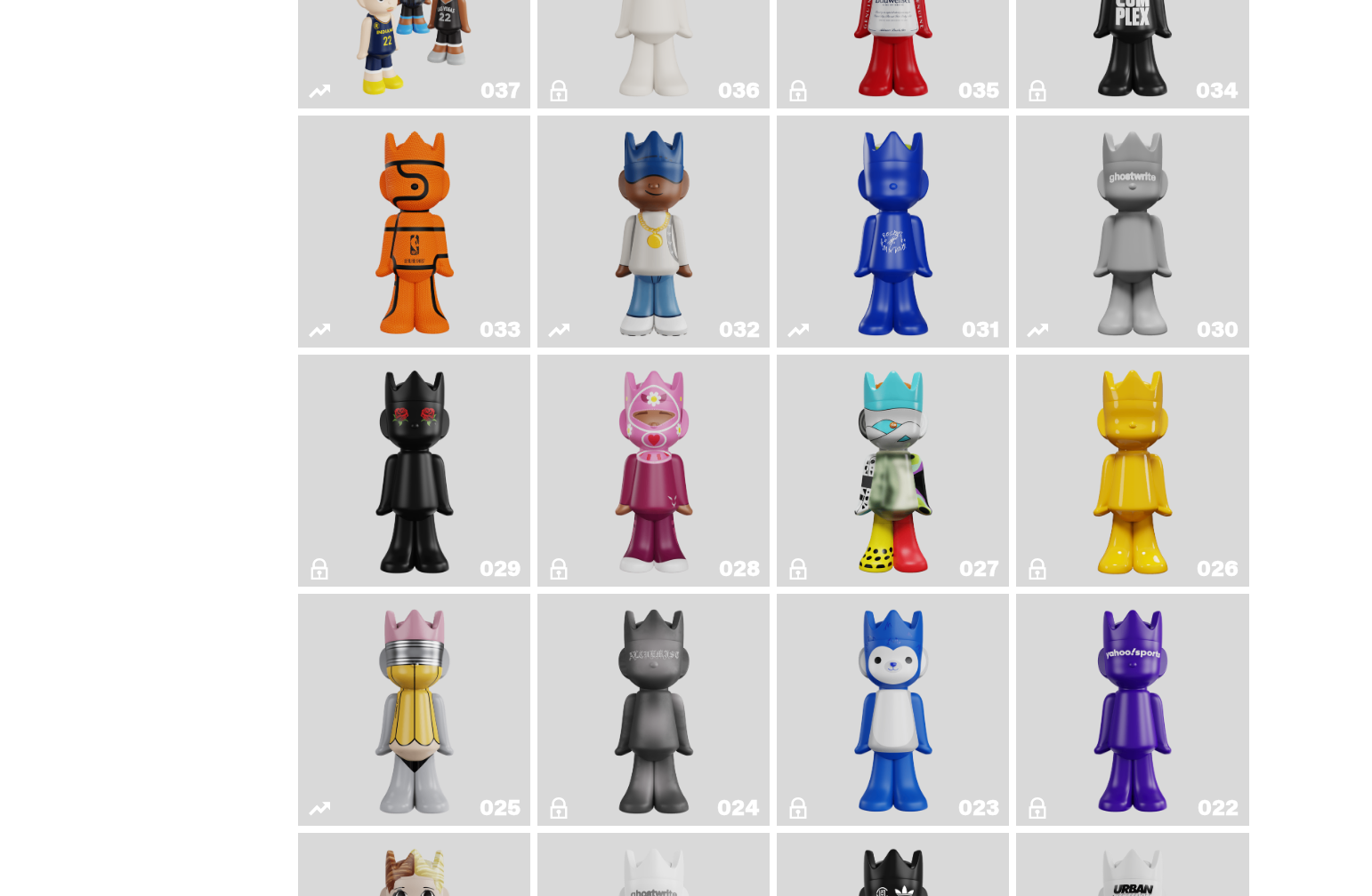
click at [1160, 341] on img "One" at bounding box center [1132, 232] width 123 height 218
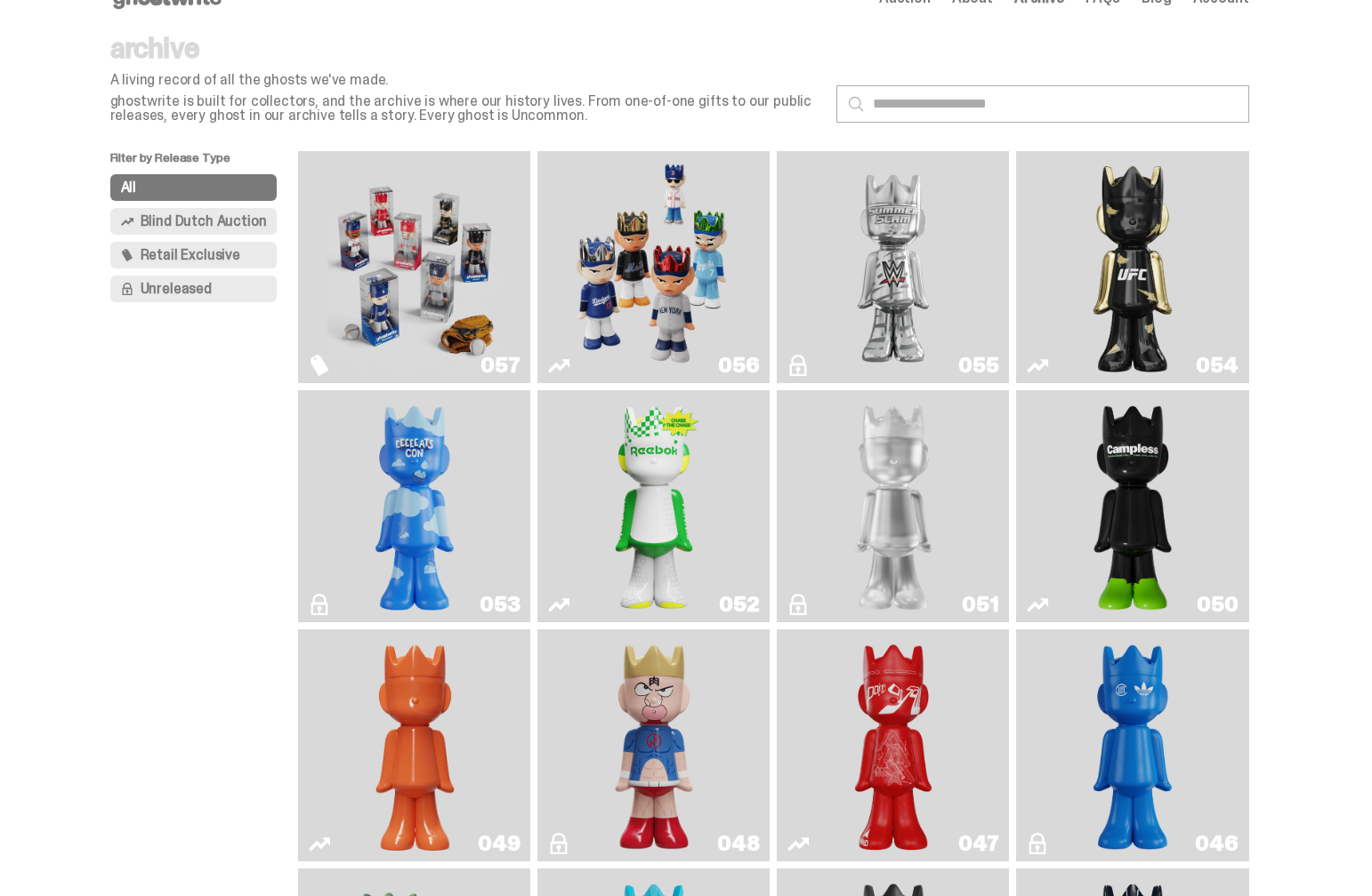
scroll to position [39, 0]
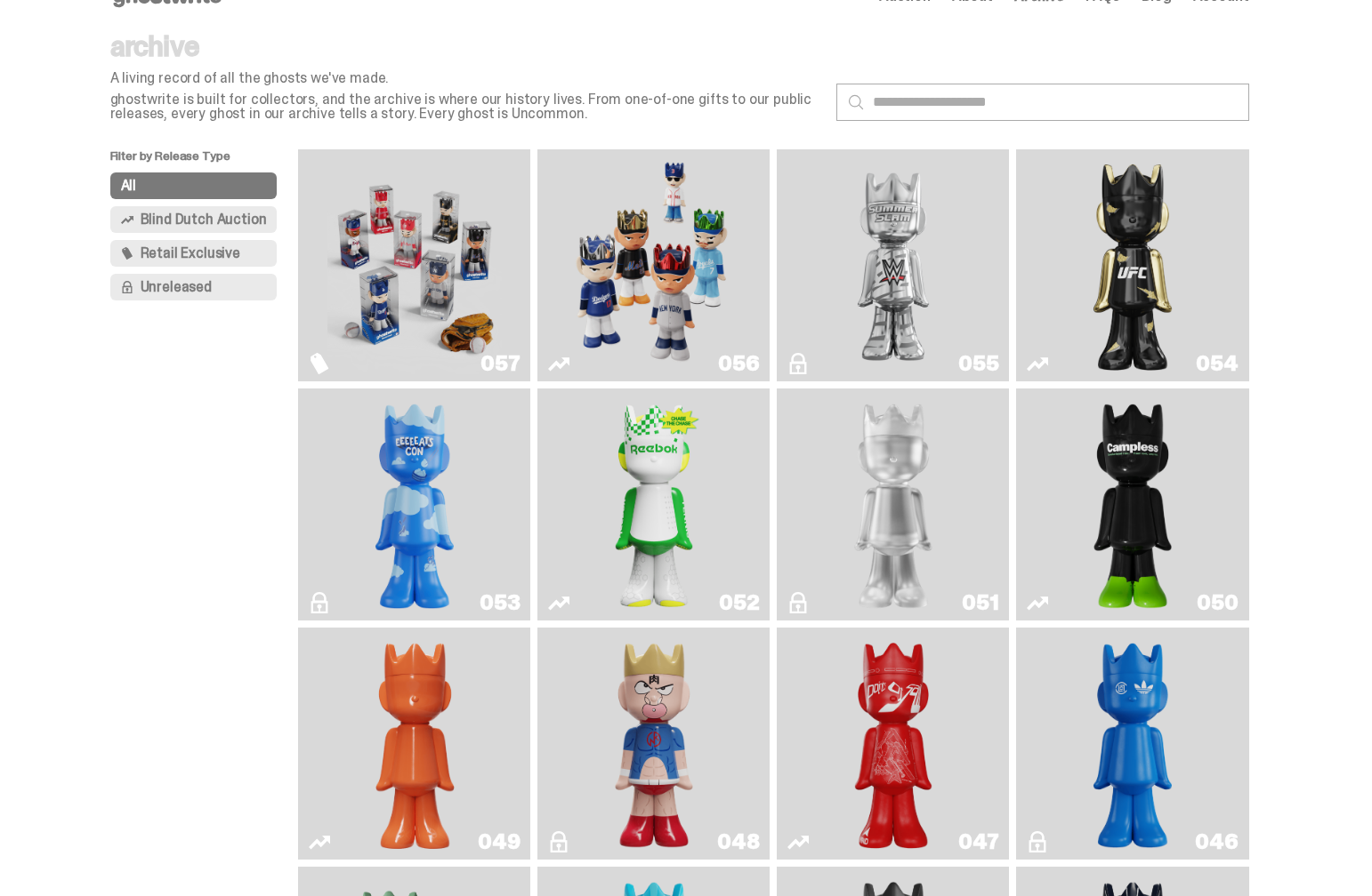
click at [675, 459] on img "Court Victory" at bounding box center [654, 504] width 95 height 218
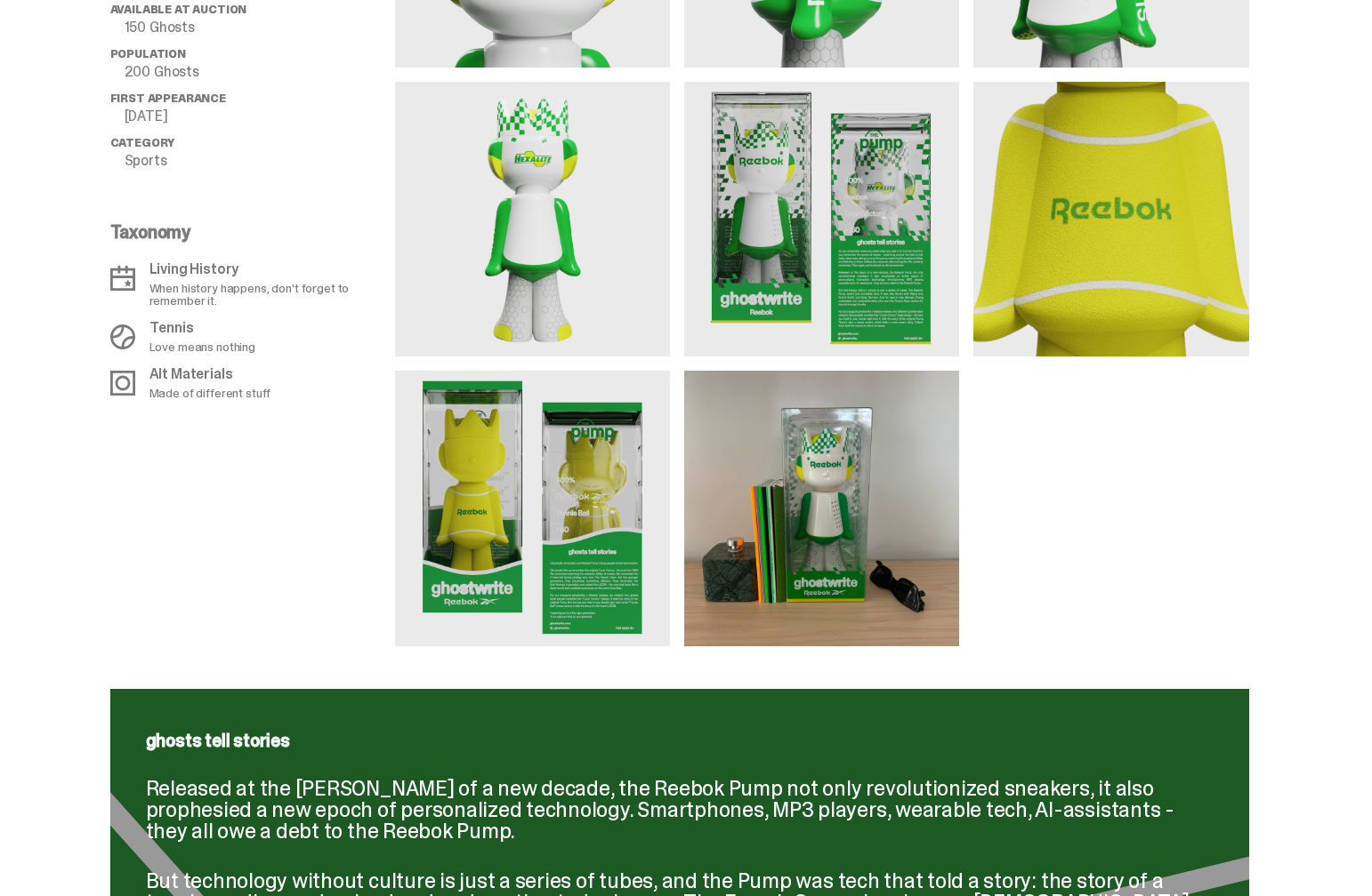
scroll to position [1567, 1]
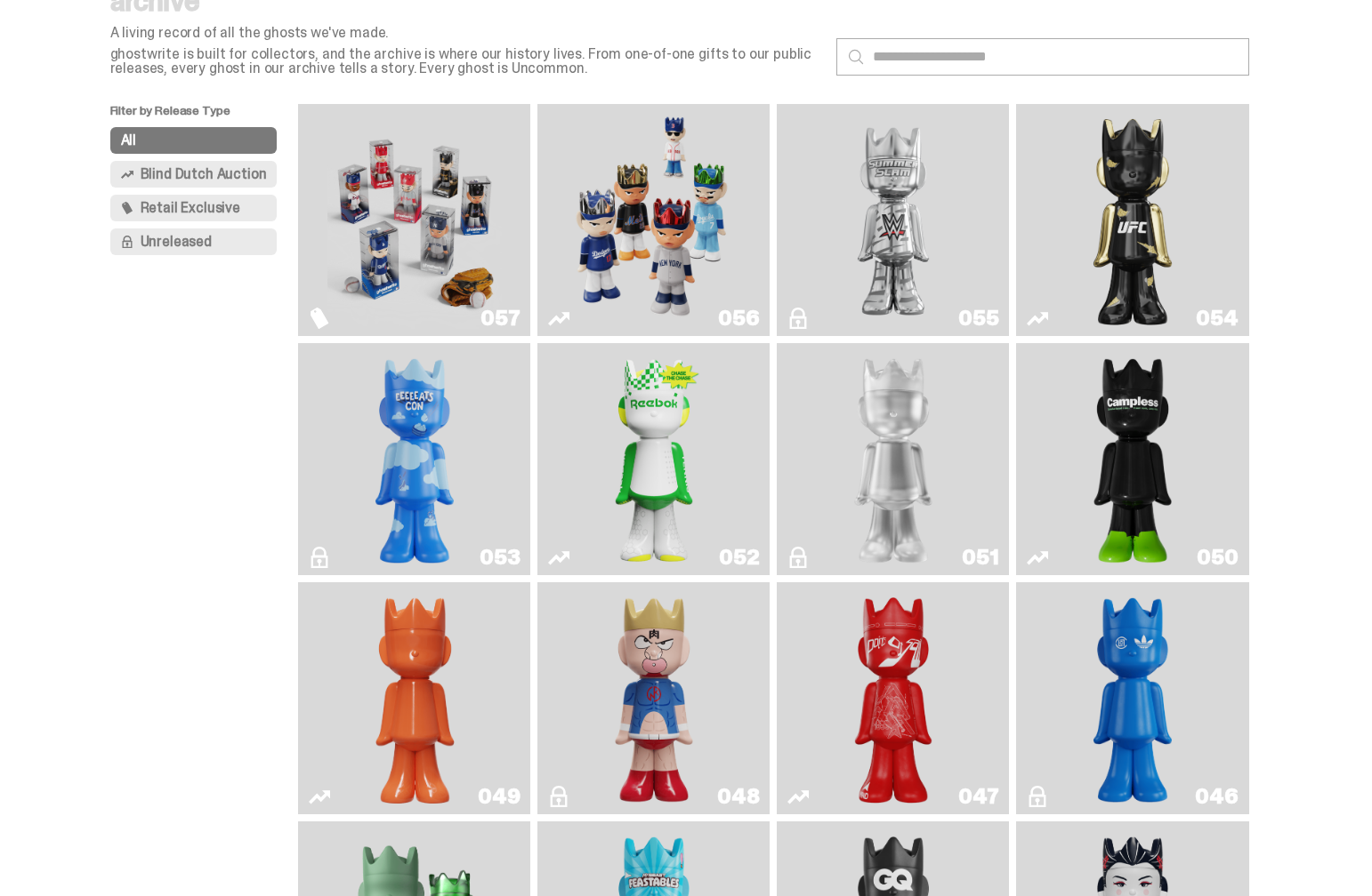
scroll to position [86, 0]
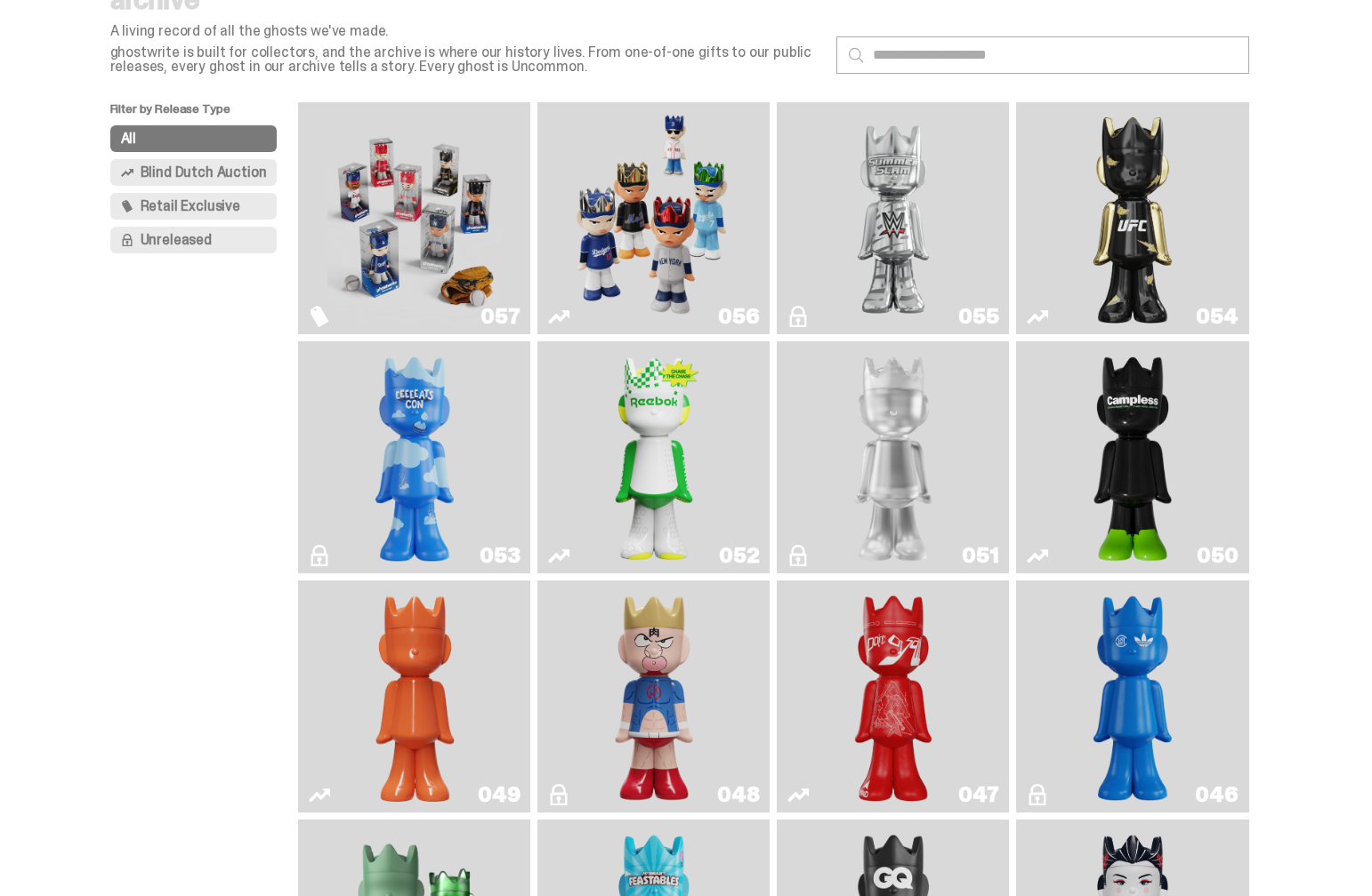
click at [390, 462] on img "ghooooost" at bounding box center [415, 458] width 95 height 218
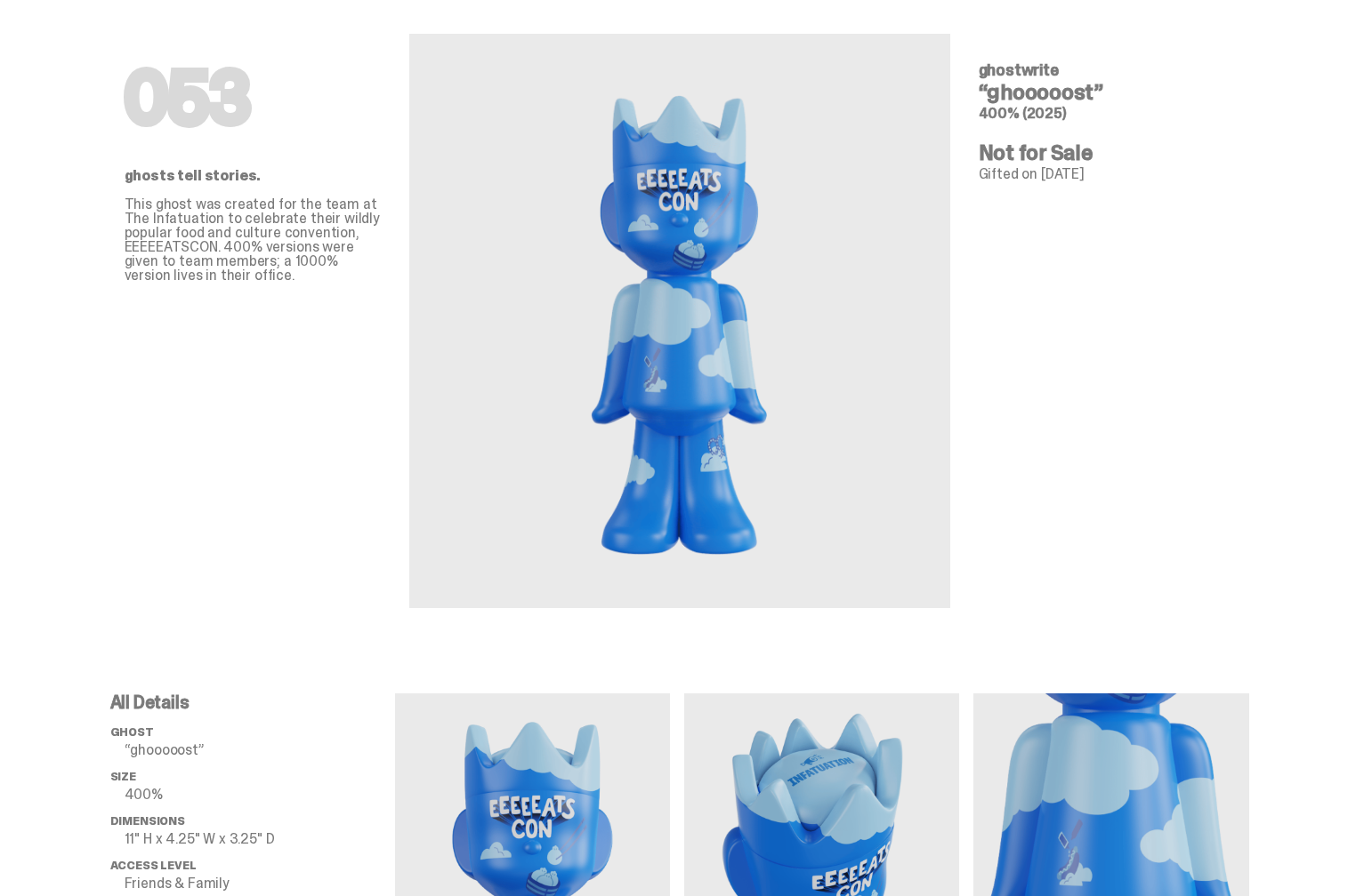
scroll to position [55, 0]
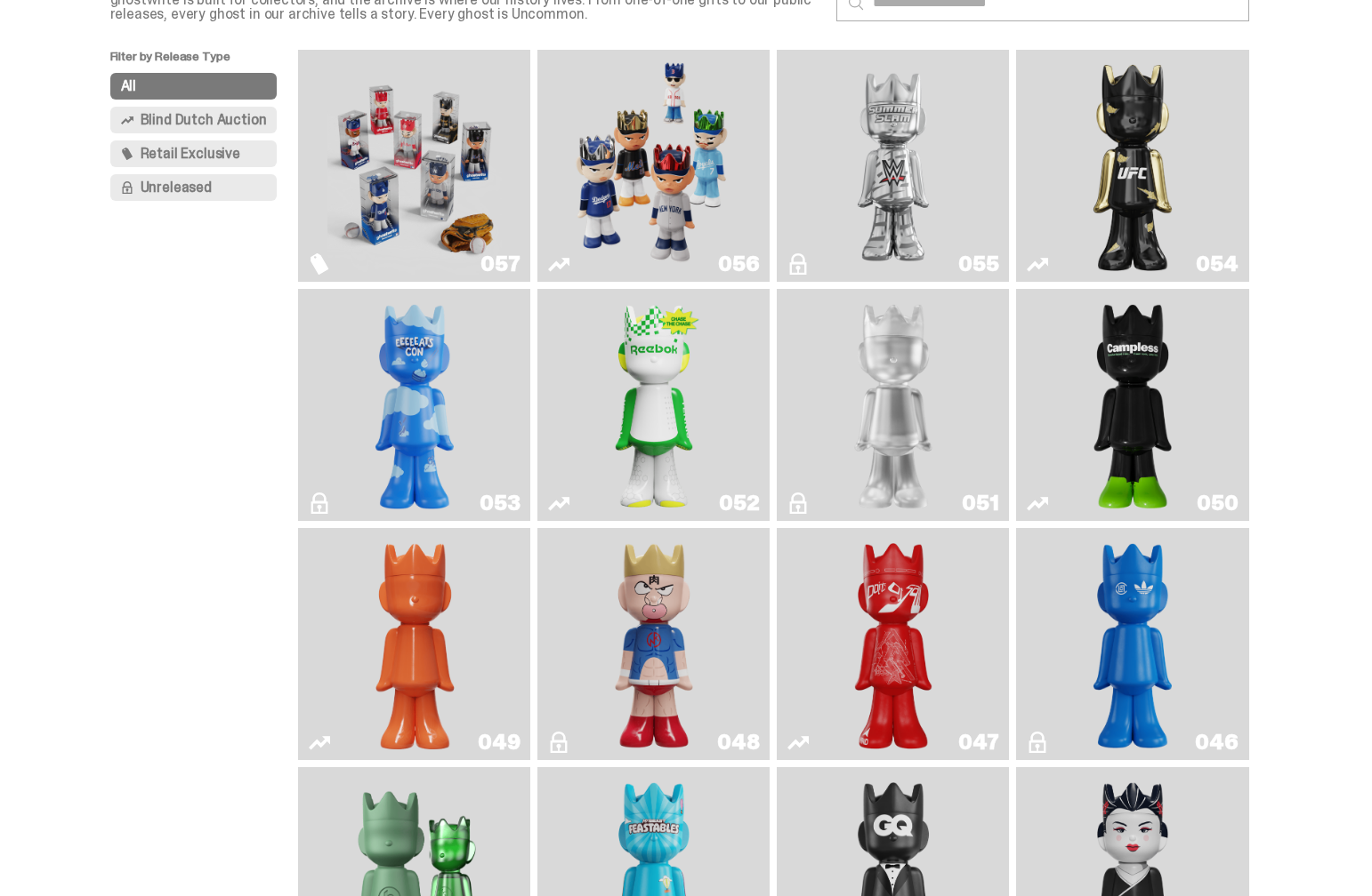
scroll to position [137, 0]
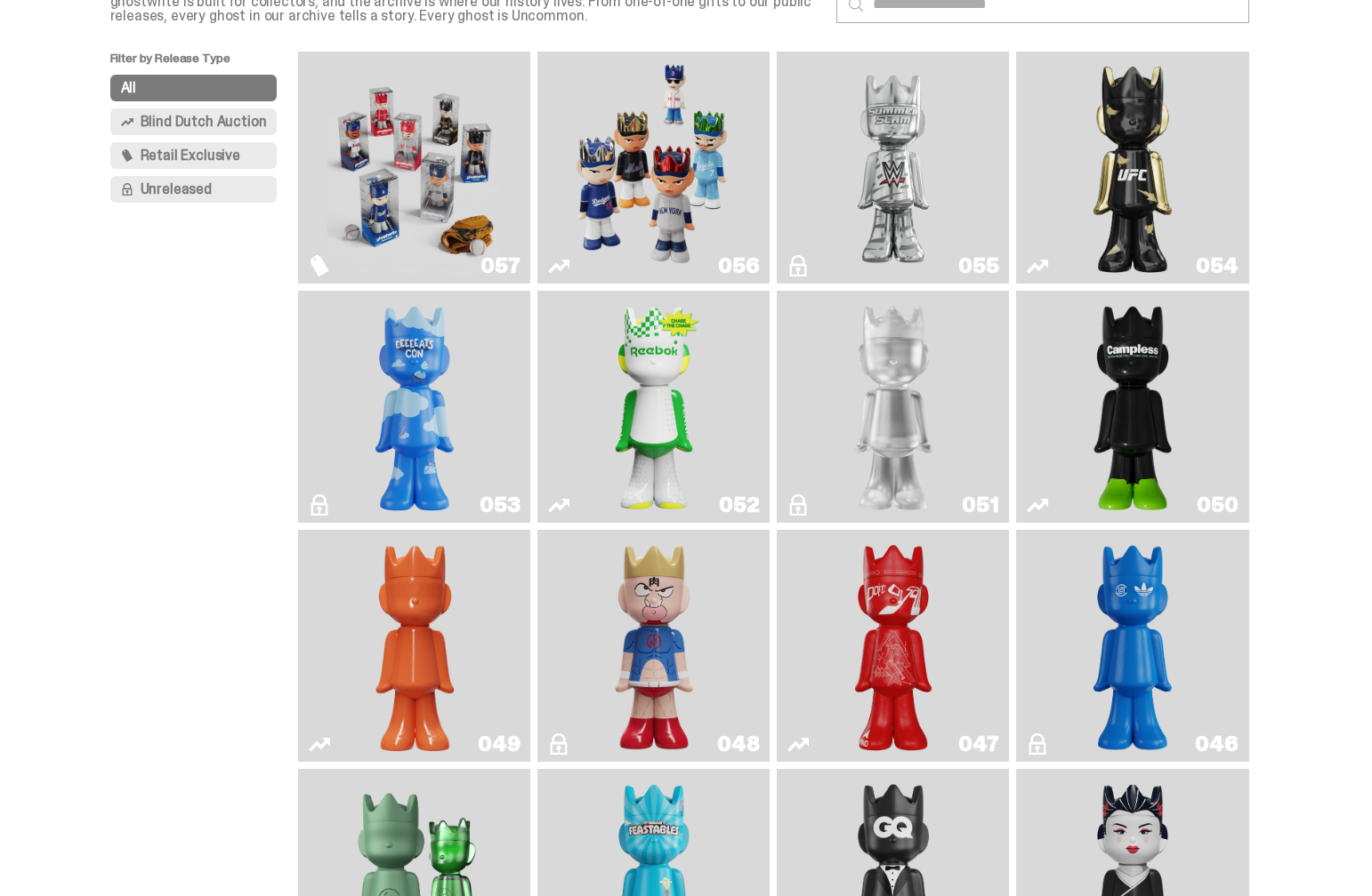
click at [876, 172] on img "I Was There SummerSlam" at bounding box center [894, 168] width 175 height 218
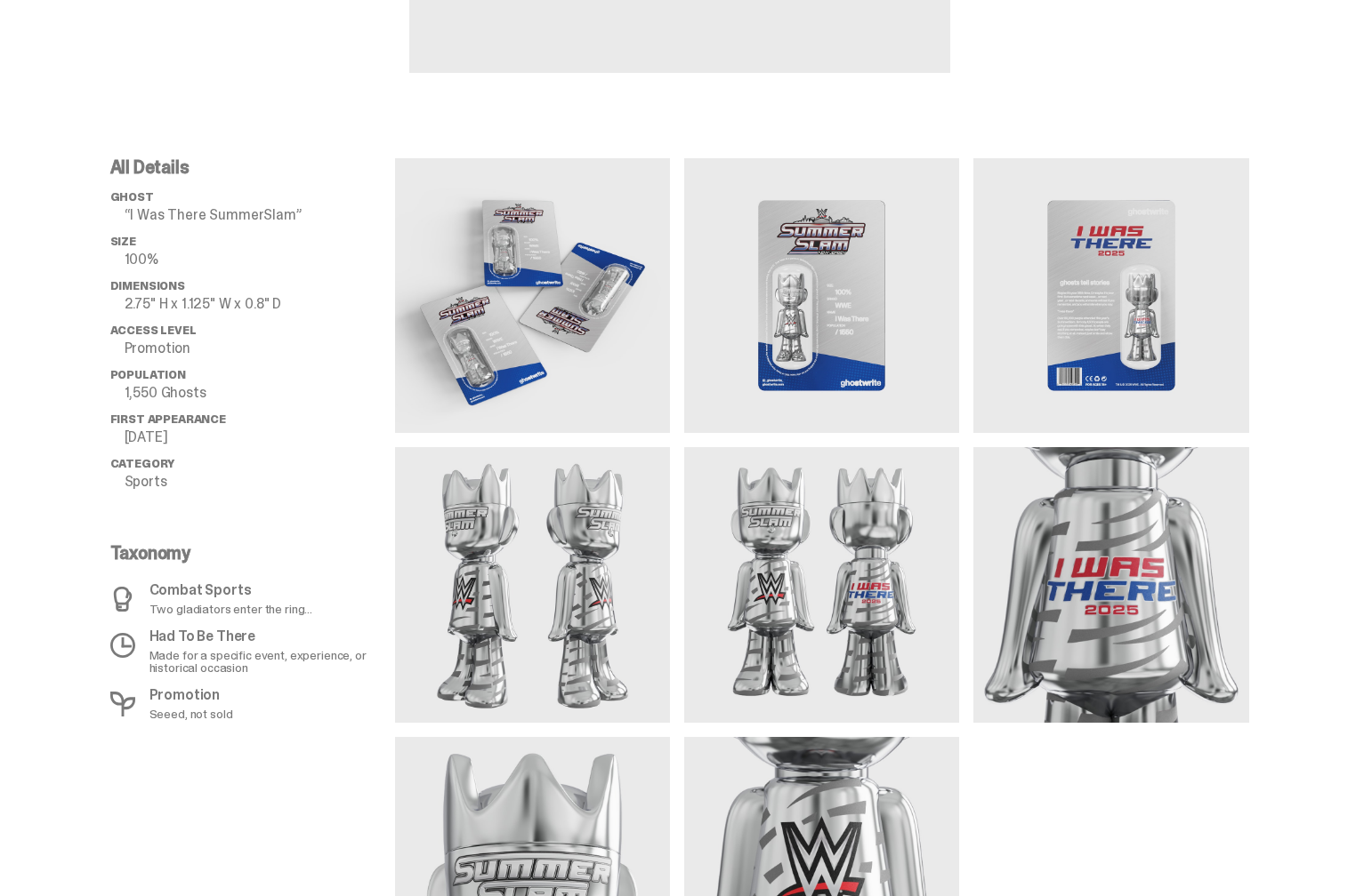
scroll to position [586, 0]
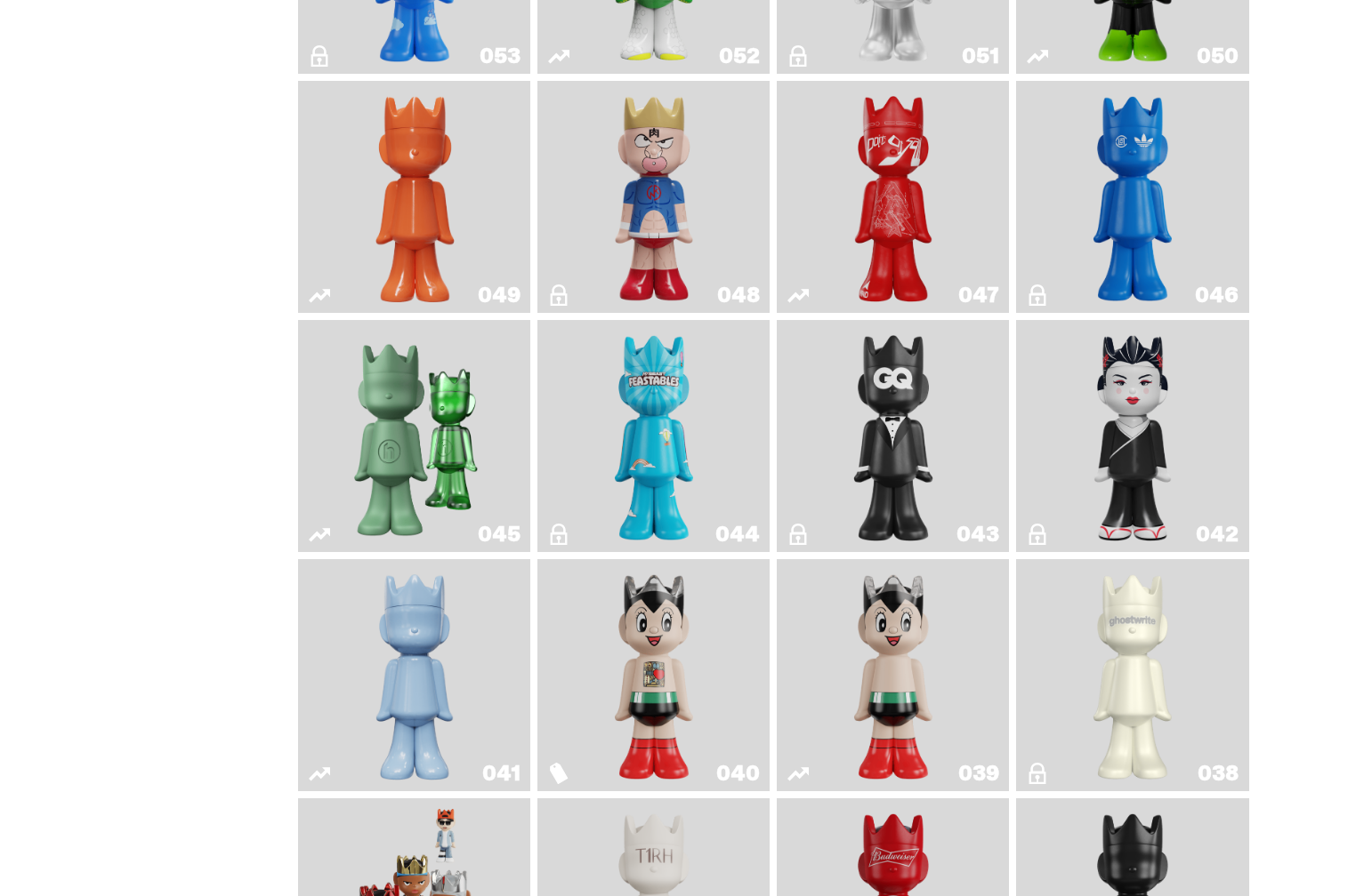
scroll to position [137, 0]
